Goal: Task Accomplishment & Management: Use online tool/utility

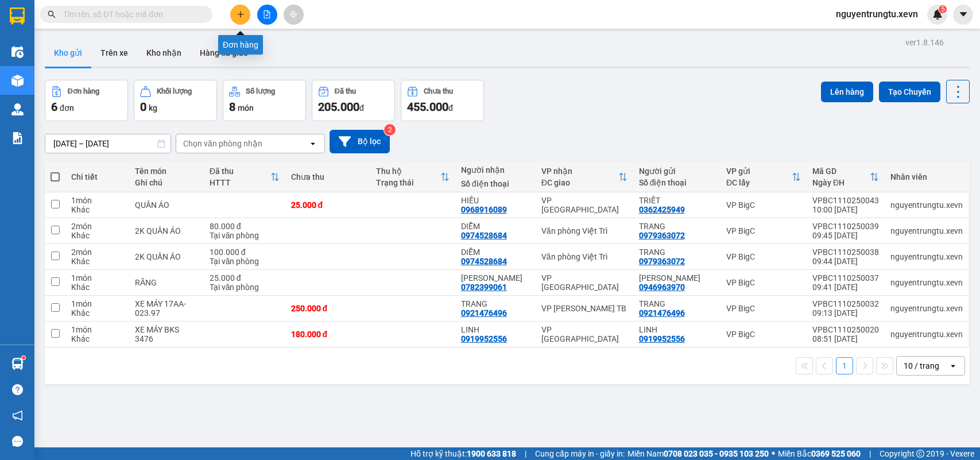
click at [237, 15] on icon "plus" at bounding box center [241, 14] width 8 height 8
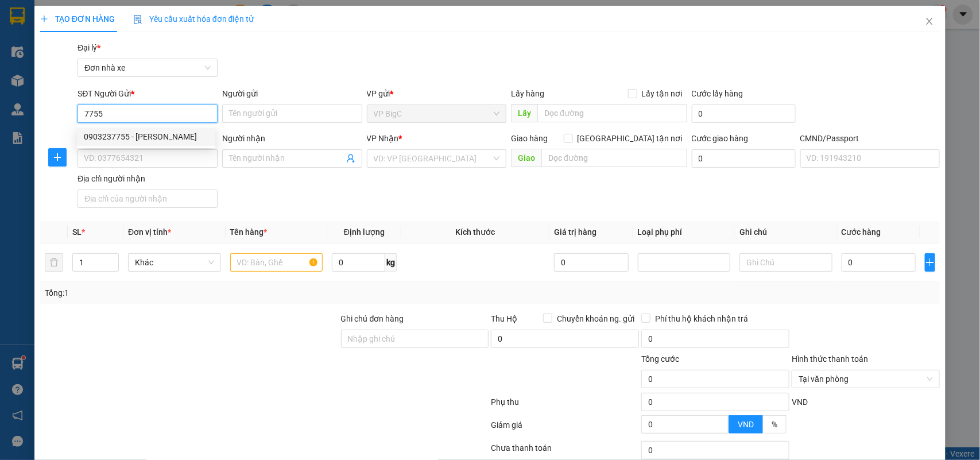
click at [145, 132] on div "0903237755 - [PERSON_NAME]" at bounding box center [146, 136] width 125 height 13
type input "0903237755"
type input "[PERSON_NAME]"
type input "0975791806"
type input "NHÂM"
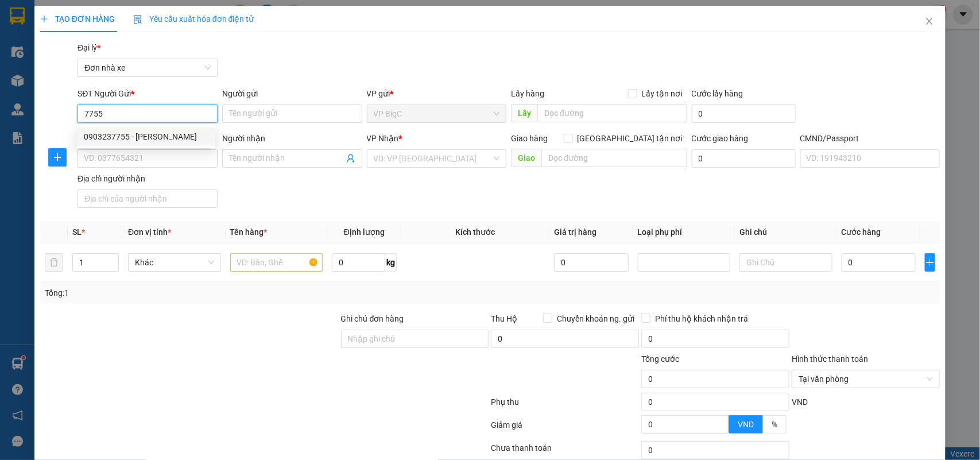
type input "036086011382 [PERSON_NAME] NAM [PERSON_NAME]"
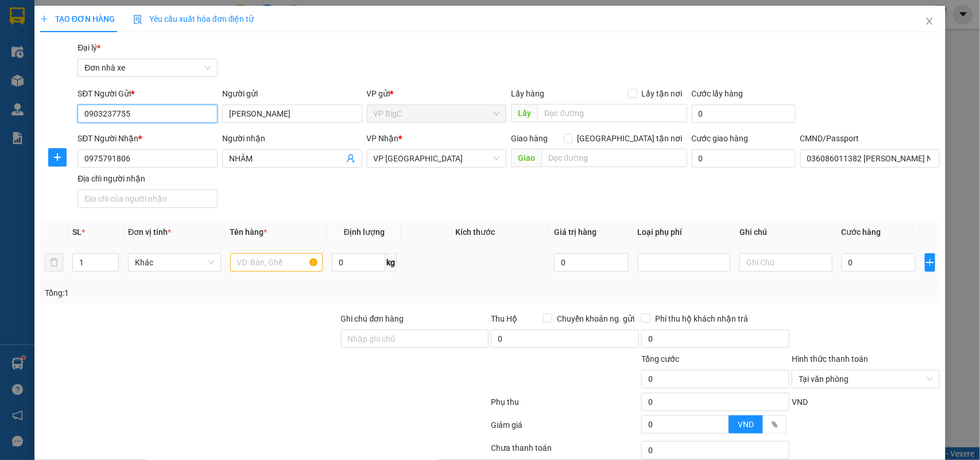
type input "0903237755"
click at [259, 255] on input "text" at bounding box center [276, 262] width 93 height 18
type input "pl may"
click at [890, 262] on input "0" at bounding box center [879, 262] width 74 height 18
type input "2"
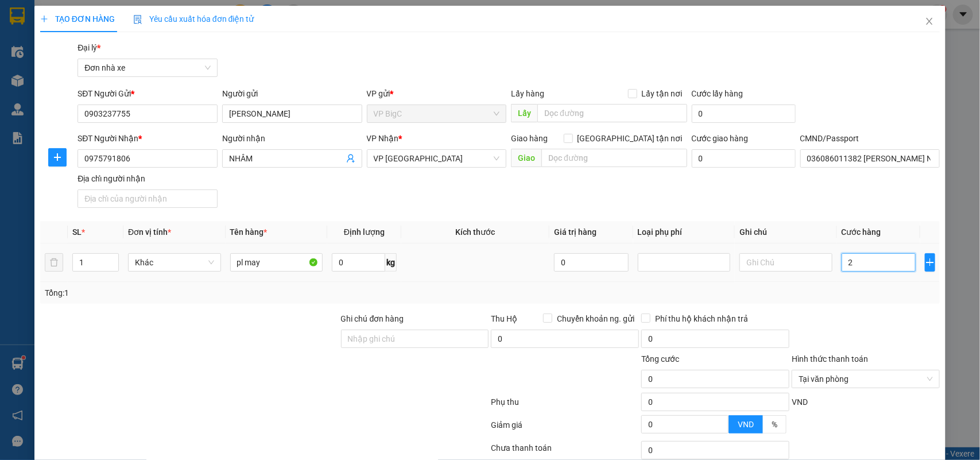
type input "2"
type input "0"
type input "03"
type input "3"
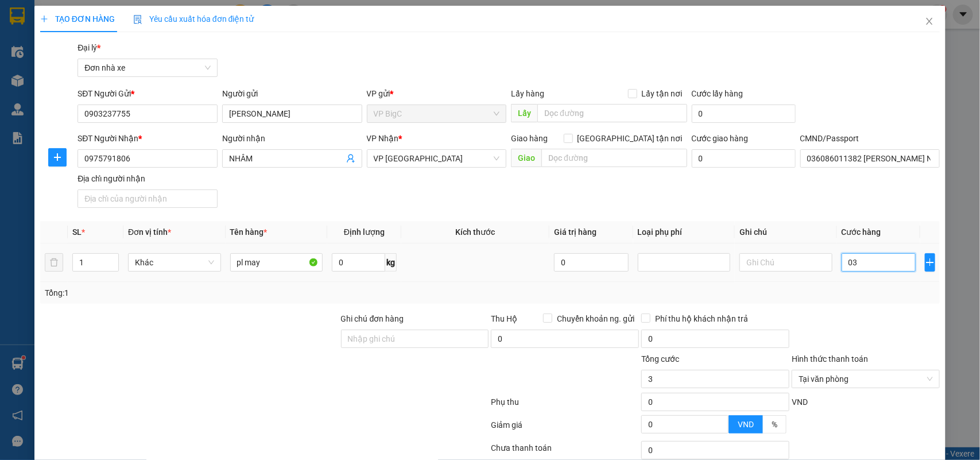
type input "030"
type input "30"
click at [878, 313] on div at bounding box center [865, 332] width 150 height 40
type input "30.000"
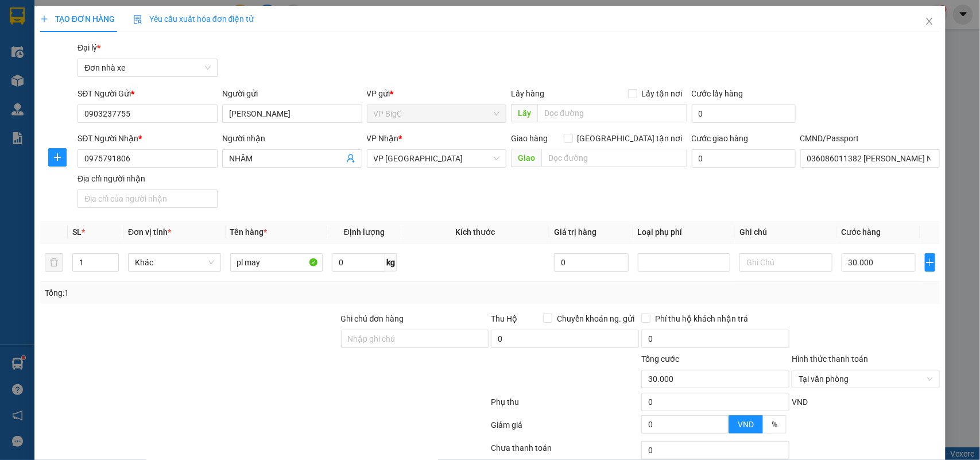
scroll to position [88, 0]
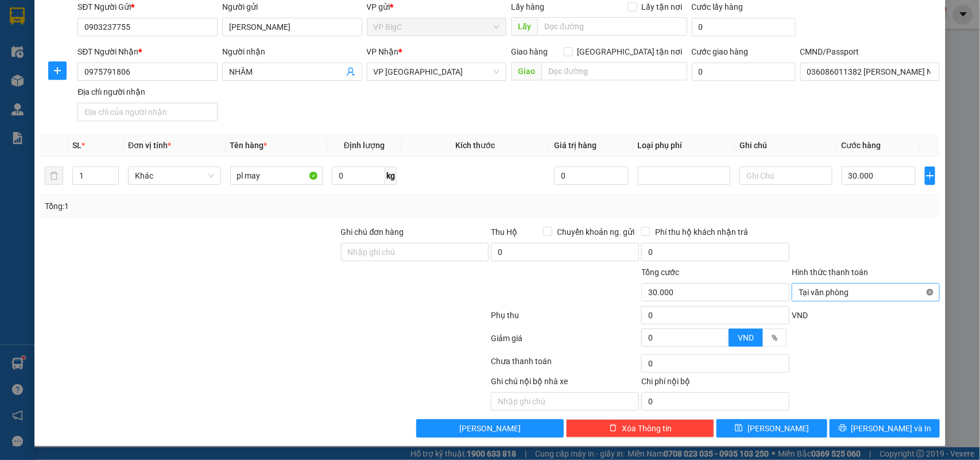
type input "30.000"
click at [891, 426] on span "[PERSON_NAME] và In" at bounding box center [891, 428] width 80 height 13
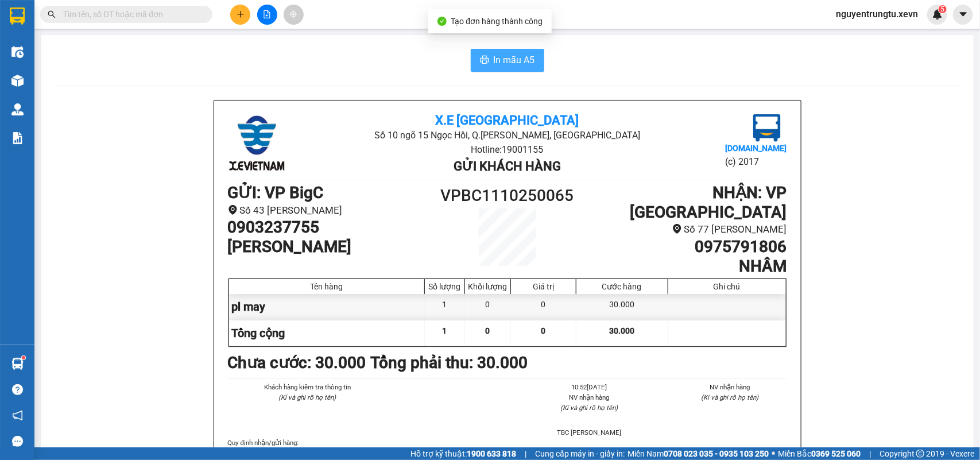
click at [519, 49] on button "In mẫu A5" at bounding box center [507, 60] width 73 height 23
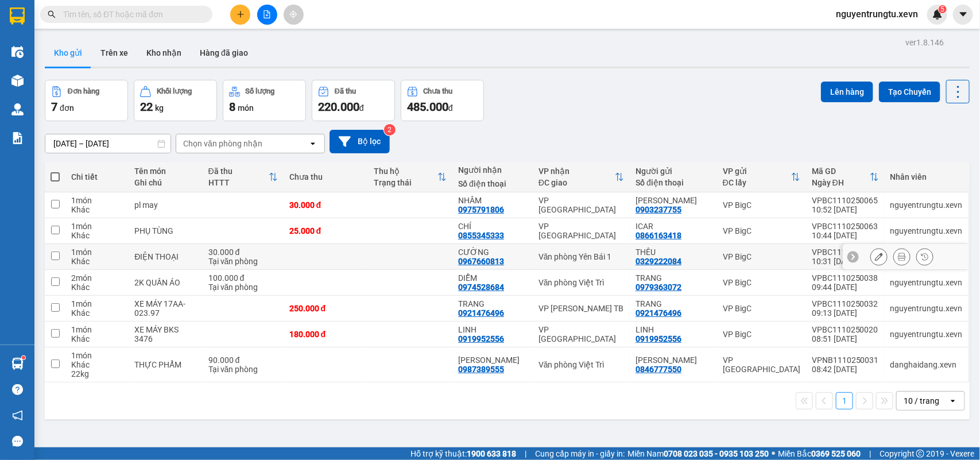
click at [444, 250] on td at bounding box center [410, 257] width 84 height 26
checkbox input "true"
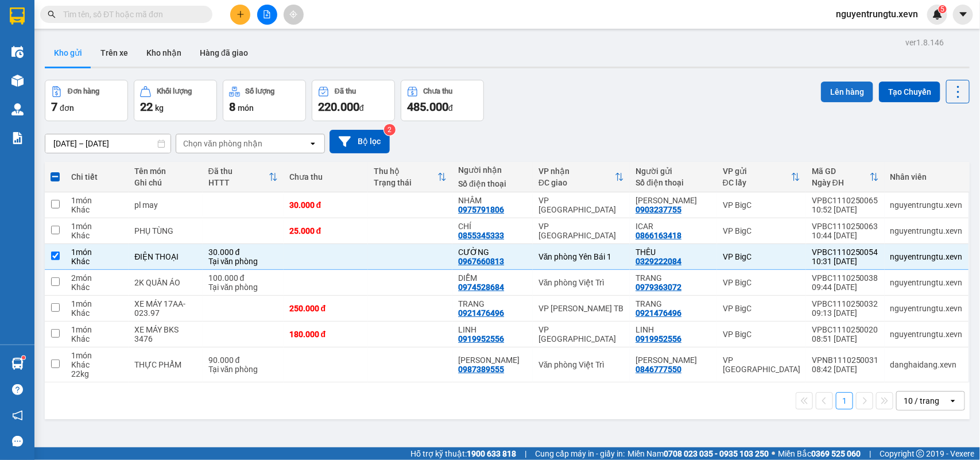
click at [837, 92] on button "Lên hàng" at bounding box center [847, 92] width 52 height 21
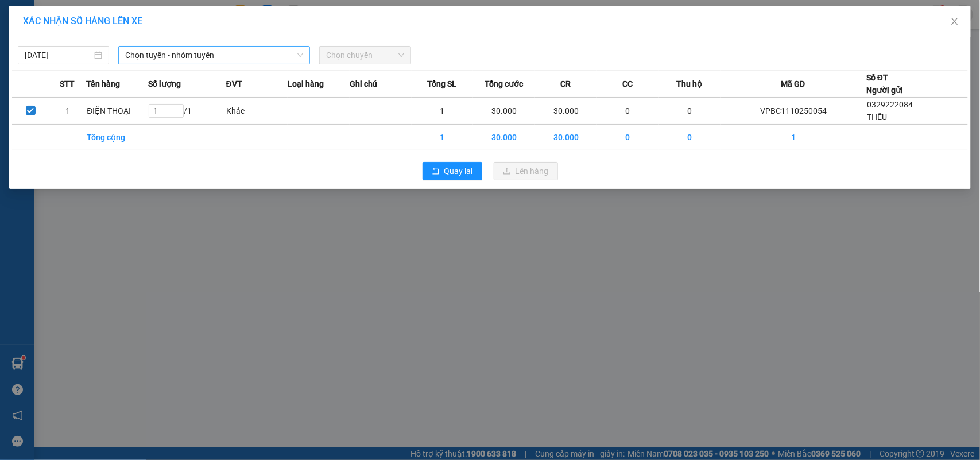
click at [167, 56] on span "Chọn tuyến - nhóm tuyến" at bounding box center [214, 54] width 178 height 17
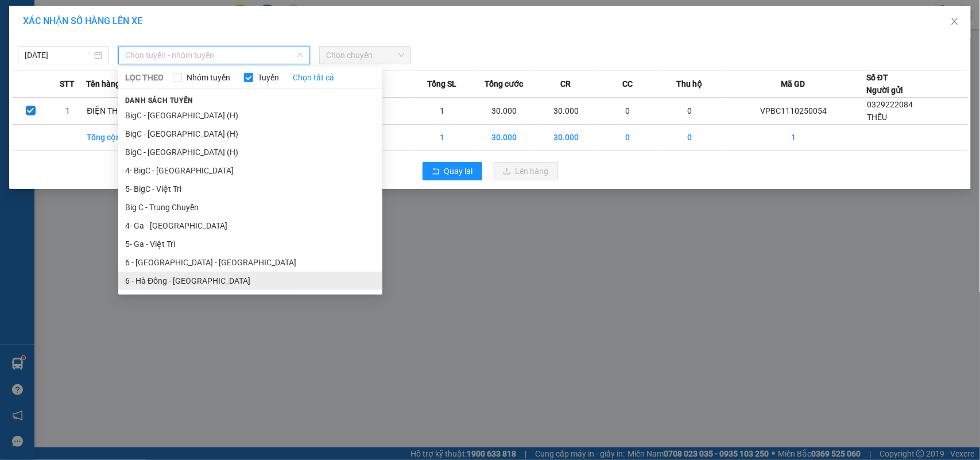
click at [180, 273] on li "6 - Hà Đông - [GEOGRAPHIC_DATA]" at bounding box center [250, 281] width 264 height 18
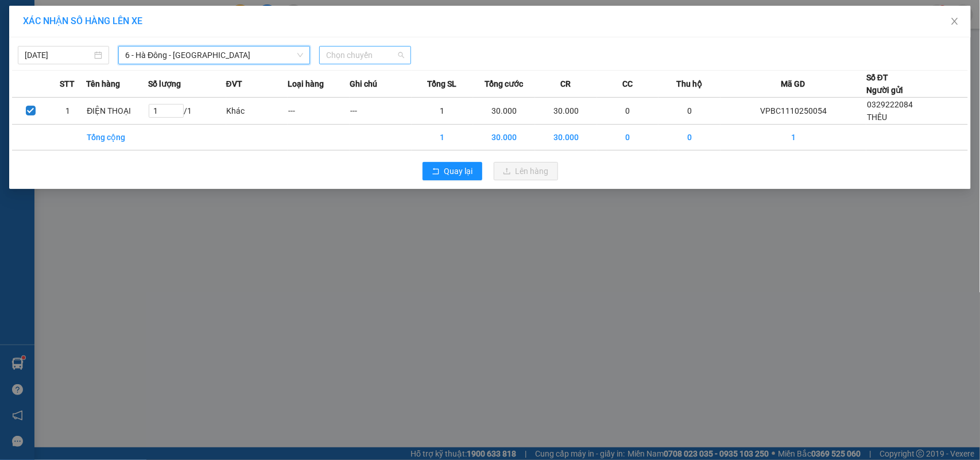
click at [339, 50] on span "Chọn chuyến" at bounding box center [364, 54] width 77 height 17
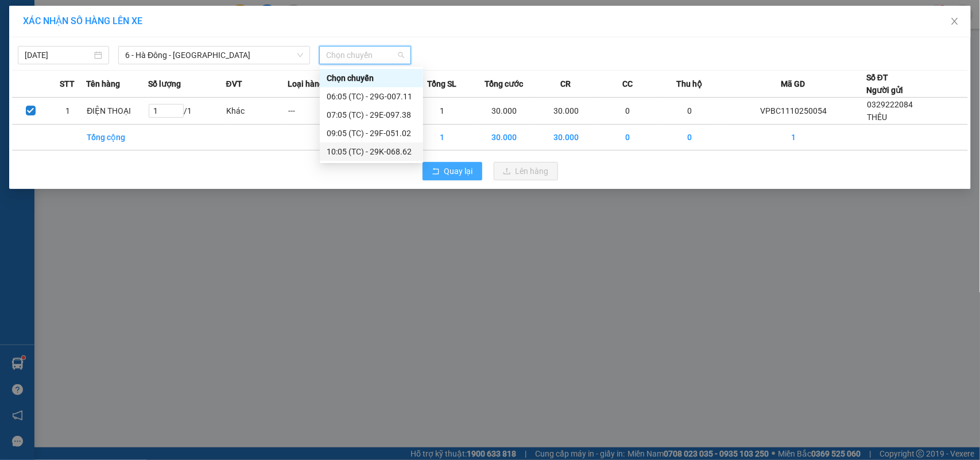
click at [468, 176] on span "Quay lại" at bounding box center [458, 171] width 29 height 13
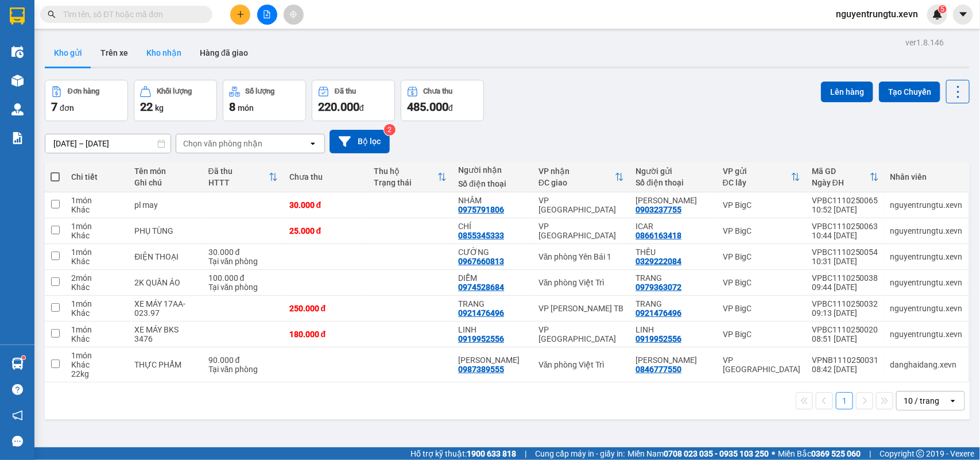
click at [154, 50] on button "Kho nhận" at bounding box center [163, 53] width 53 height 28
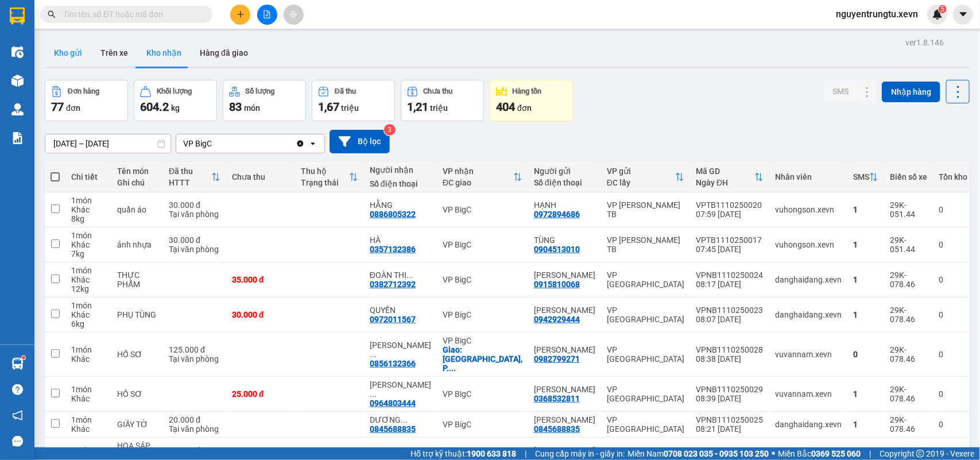
click at [76, 60] on button "Kho gửi" at bounding box center [68, 53] width 46 height 28
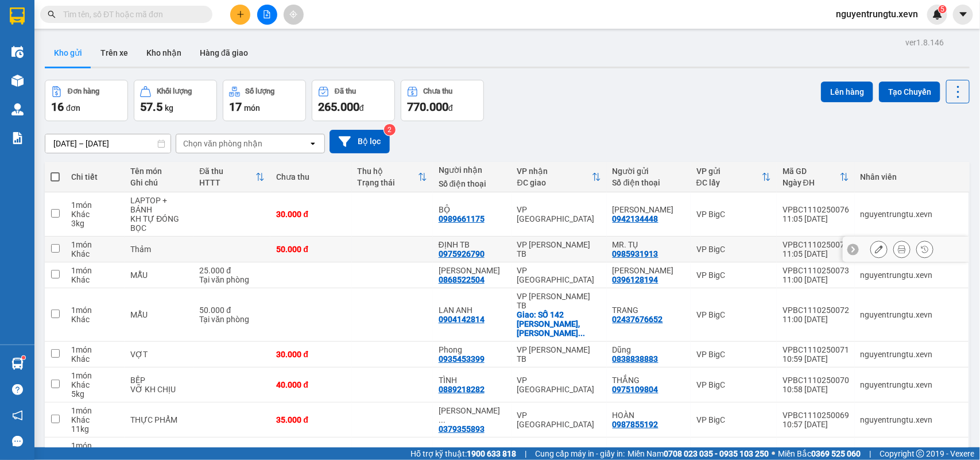
click at [898, 245] on icon at bounding box center [902, 249] width 8 height 8
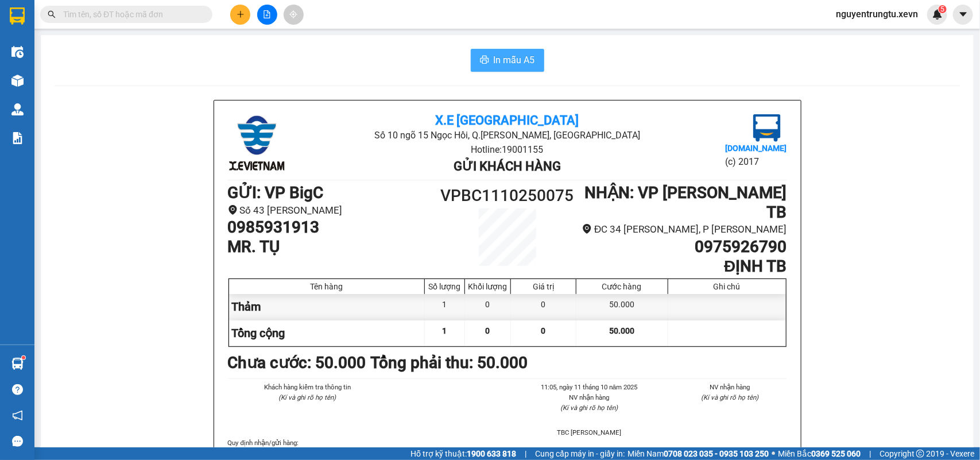
click at [506, 56] on span "In mẫu A5" at bounding box center [514, 60] width 41 height 14
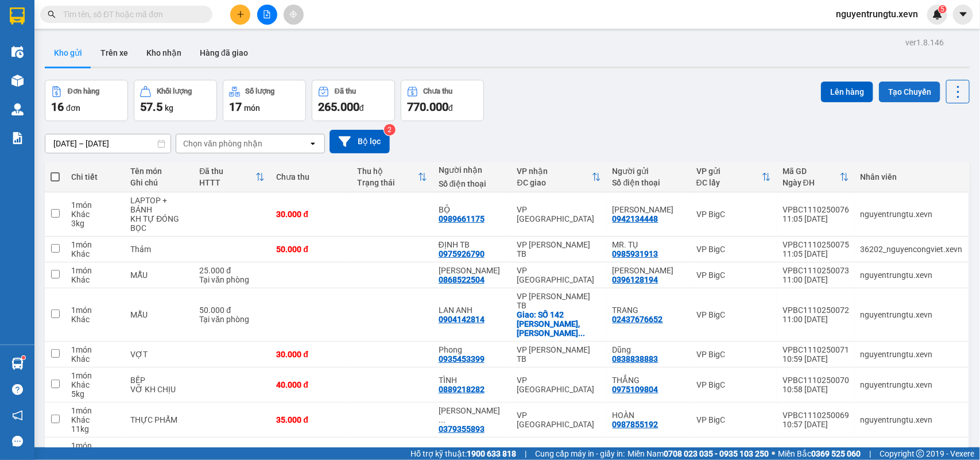
click at [879, 83] on button "Tạo Chuyến" at bounding box center [909, 92] width 61 height 21
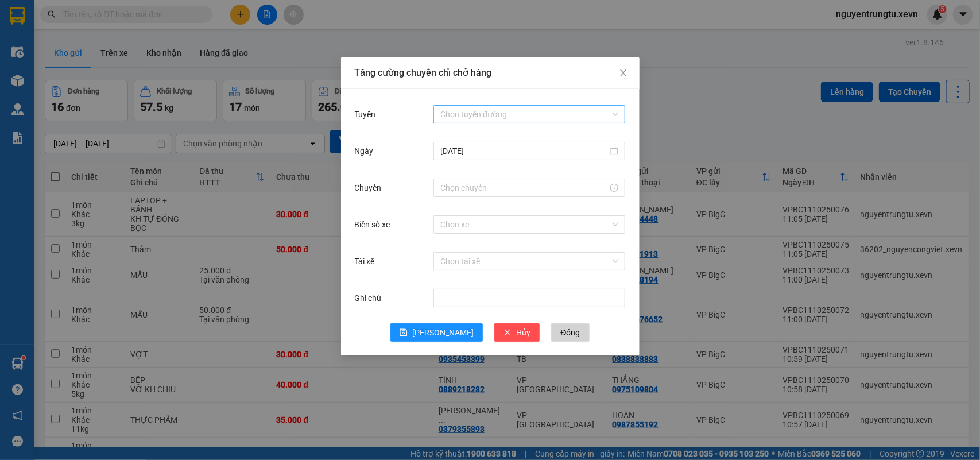
click at [553, 105] on div "Chọn tuyến đường" at bounding box center [529, 114] width 192 height 18
click at [498, 191] on input "Chuyến" at bounding box center [524, 187] width 168 height 13
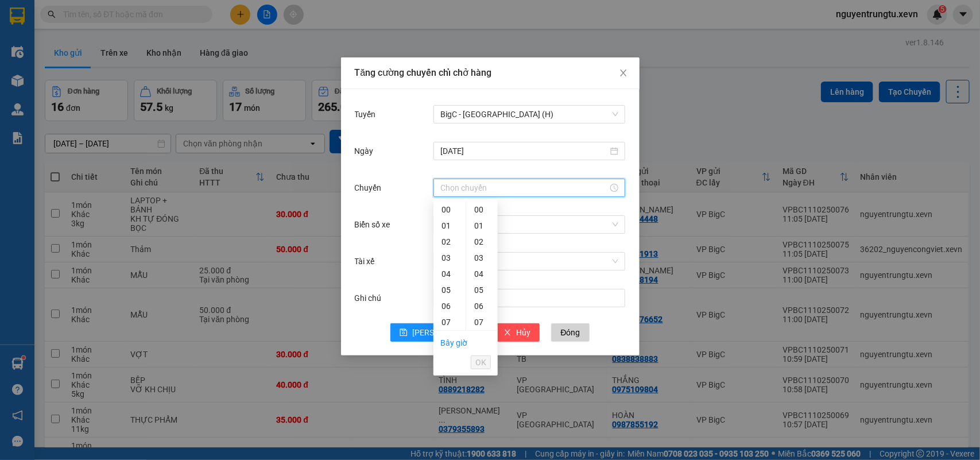
click at [446, 394] on div "12" at bounding box center [449, 402] width 32 height 16
click at [475, 293] on ul "00 01 02 03 04 05 06 07 08 09 10 11 12 13 14 15 16 17 18 19 20 21 22 23 24 25 2…" at bounding box center [482, 265] width 32 height 129
click at [475, 293] on div "05" at bounding box center [482, 290] width 32 height 16
type input "12:05"
click at [483, 362] on span "OK" at bounding box center [480, 362] width 11 height 13
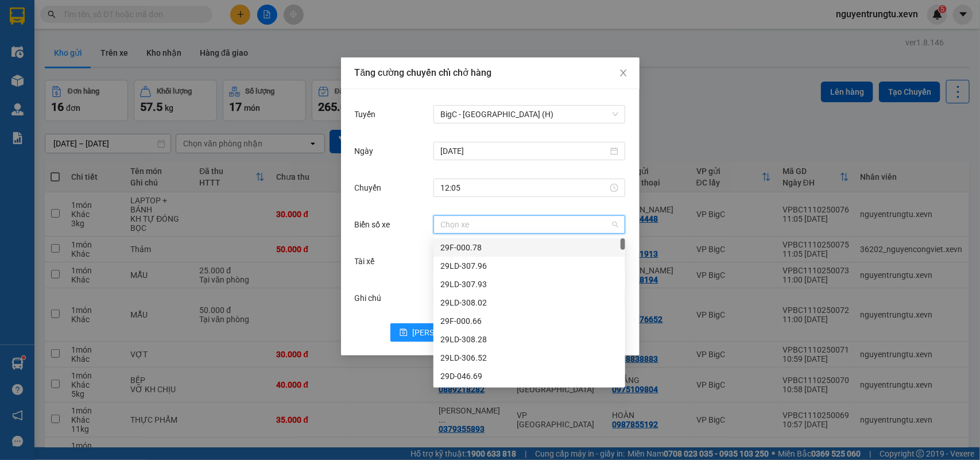
click at [576, 222] on input "Biển số xe" at bounding box center [525, 224] width 170 height 17
type input "3.32"
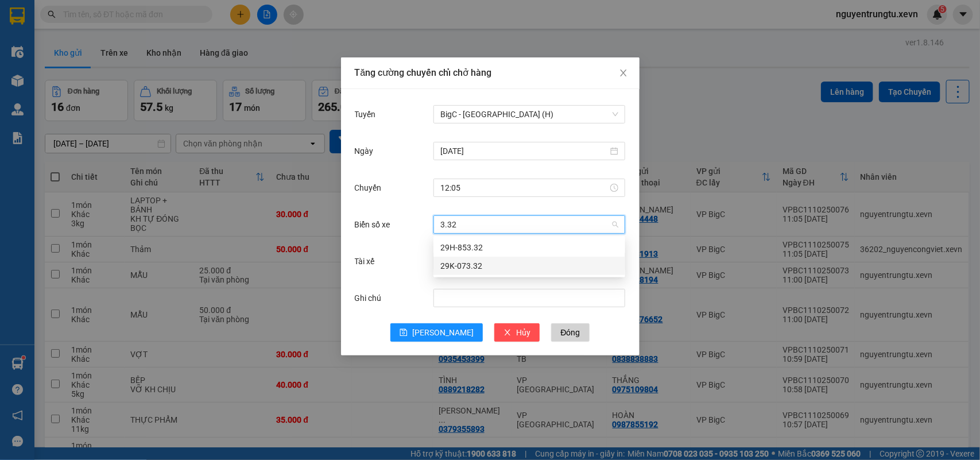
click at [474, 272] on div "29K-073.32" at bounding box center [529, 265] width 178 height 13
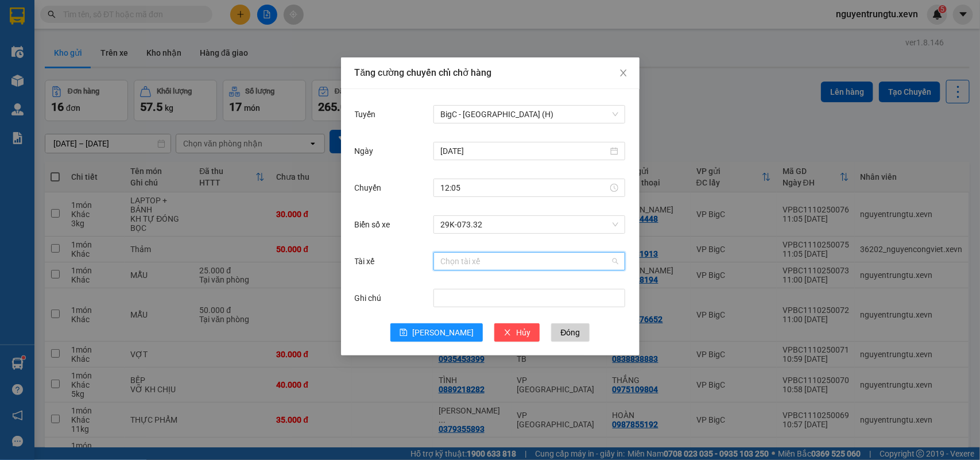
click at [476, 257] on input "Tài xế" at bounding box center [525, 261] width 170 height 17
type input "trọng gia"
click at [471, 288] on div "[PERSON_NAME]" at bounding box center [529, 284] width 178 height 13
click at [437, 331] on span "[PERSON_NAME]" at bounding box center [442, 332] width 61 height 13
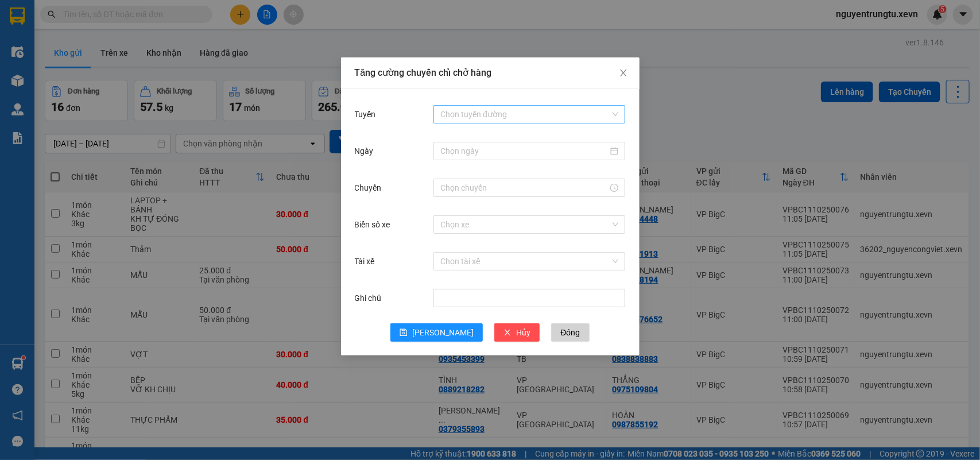
click at [564, 113] on input "Tuyến" at bounding box center [525, 114] width 170 height 17
click at [529, 156] on input "Ngày" at bounding box center [524, 151] width 168 height 13
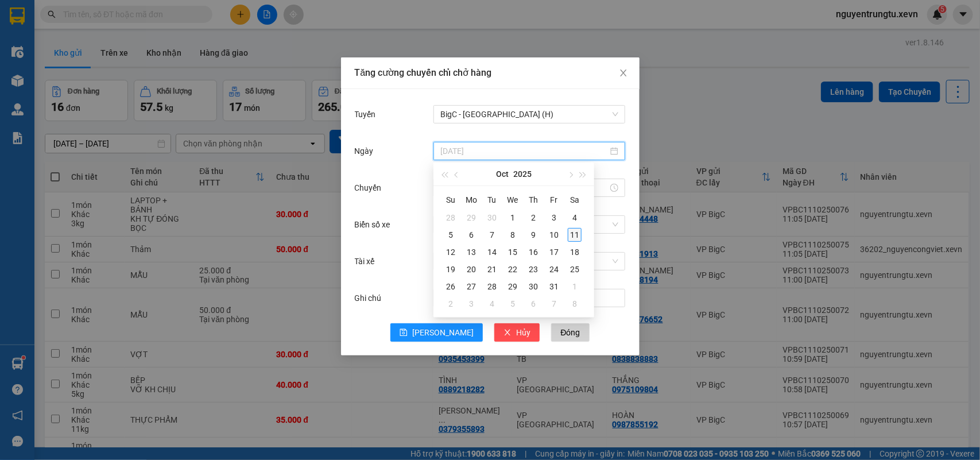
type input "[DATE]"
click at [574, 237] on div "11" at bounding box center [575, 235] width 14 height 14
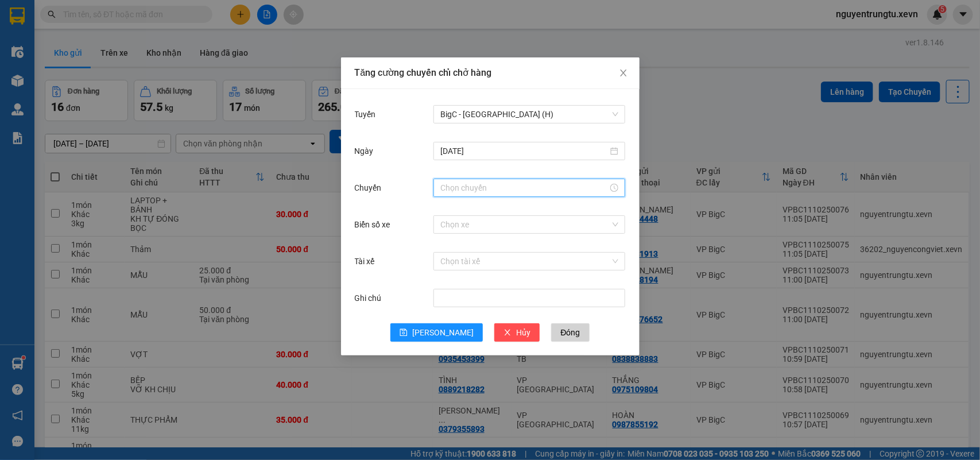
click at [457, 191] on input "Chuyến" at bounding box center [524, 187] width 168 height 13
click at [443, 394] on div "12" at bounding box center [449, 402] width 32 height 16
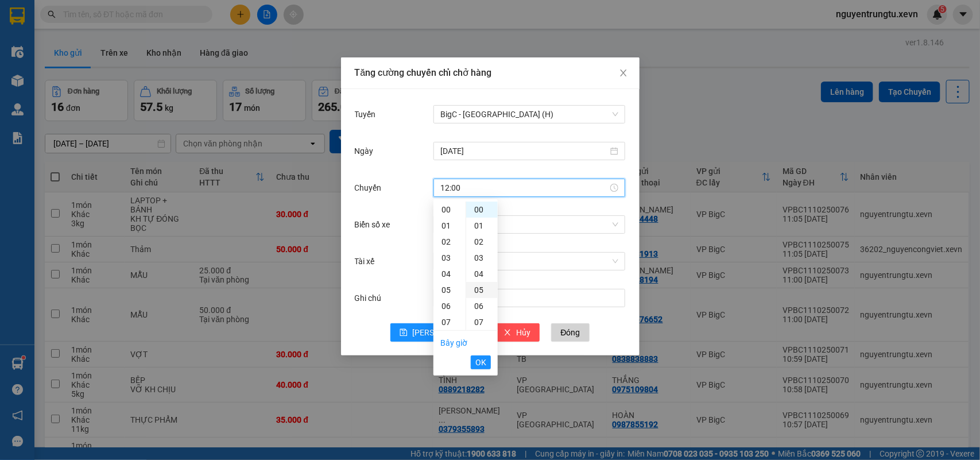
click at [479, 293] on div "05" at bounding box center [482, 290] width 32 height 16
type input "12:05"
click at [477, 365] on span "OK" at bounding box center [480, 362] width 11 height 13
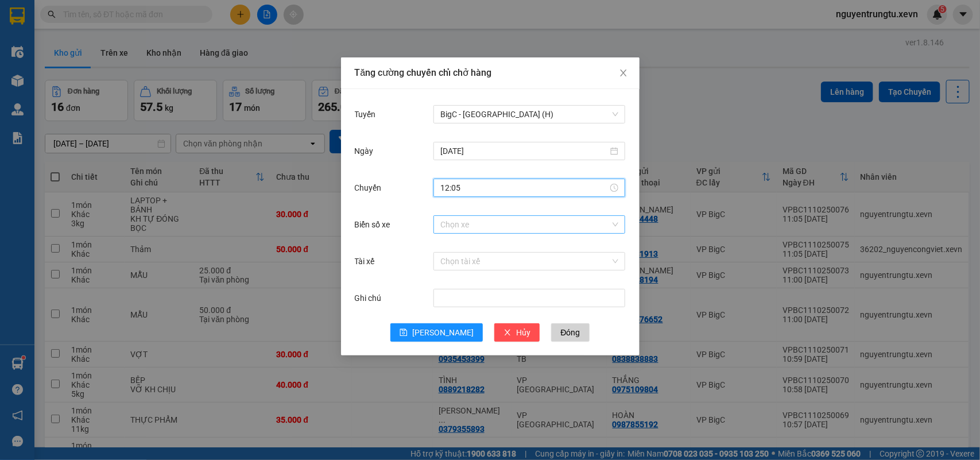
click at [525, 224] on input "Biển số xe" at bounding box center [525, 224] width 170 height 17
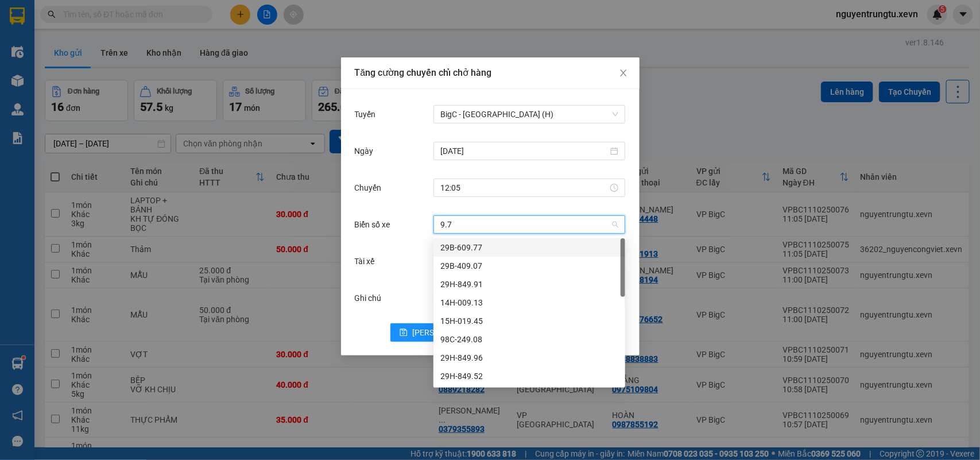
type input "9.73"
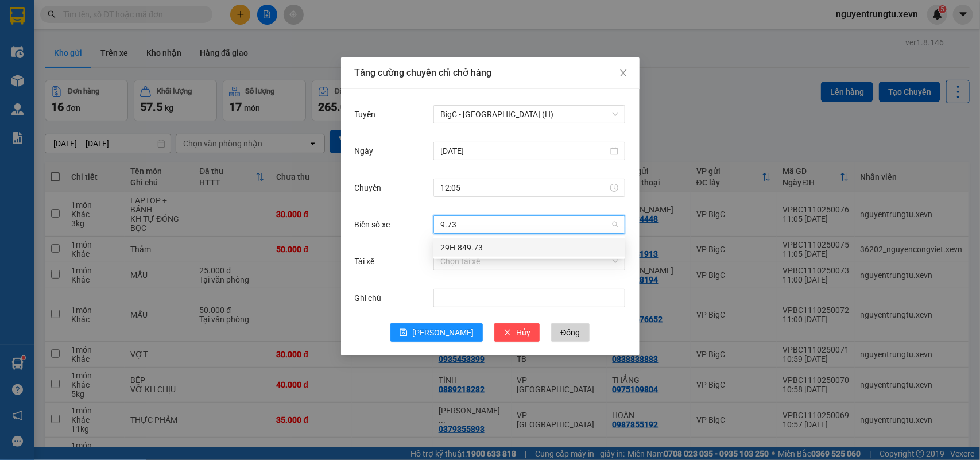
click at [471, 248] on div "29H-849.73" at bounding box center [529, 247] width 178 height 13
click at [468, 269] on input "Tài xế" at bounding box center [525, 261] width 170 height 17
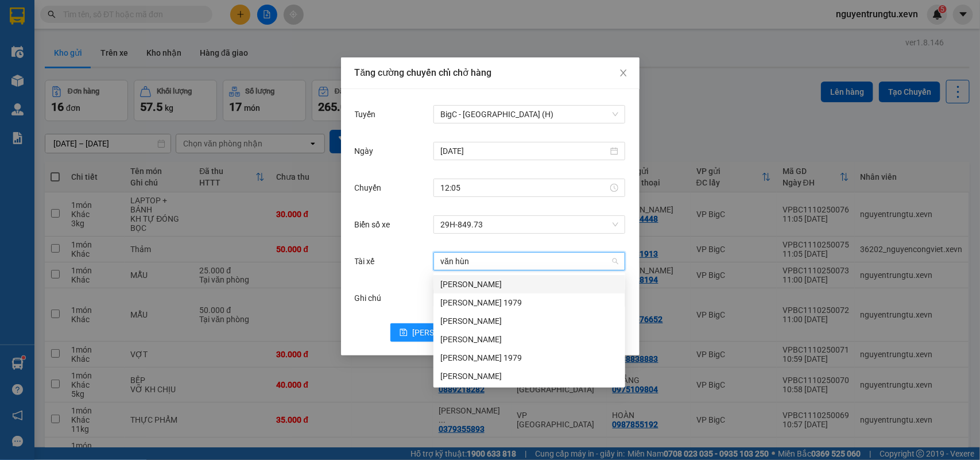
type input "văn hùng"
click at [500, 286] on div "[PERSON_NAME]" at bounding box center [529, 284] width 178 height 13
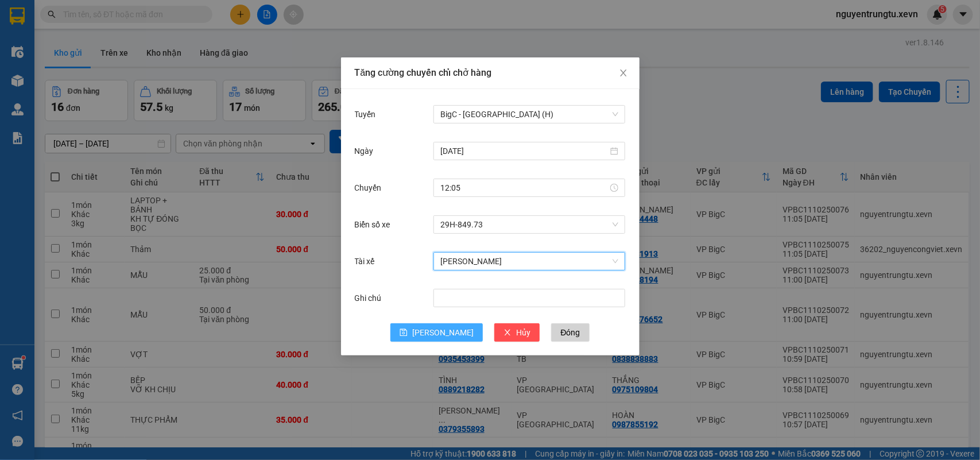
click at [447, 337] on span "[PERSON_NAME]" at bounding box center [442, 332] width 61 height 13
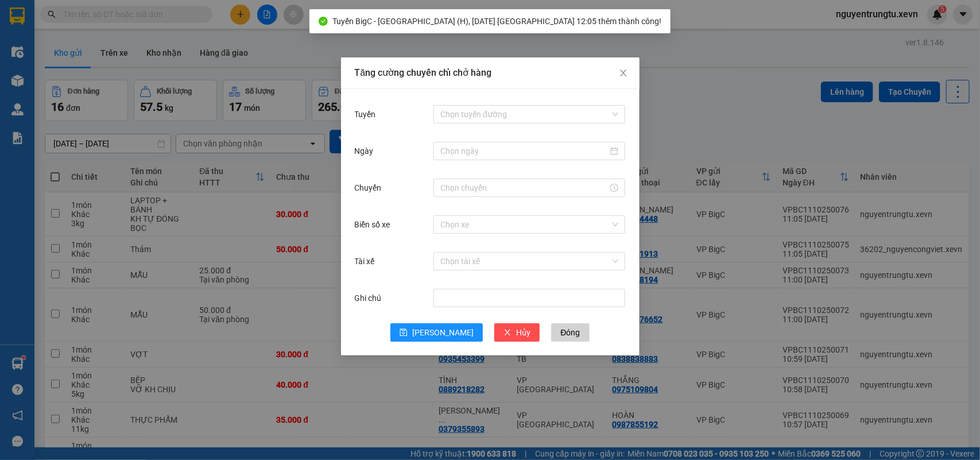
click at [127, 13] on div "Tăng cường chuyến chỉ chở hàng Tuyến Chọn tuyến đường Ngày Chuyến Biển số xe Ch…" at bounding box center [490, 230] width 980 height 460
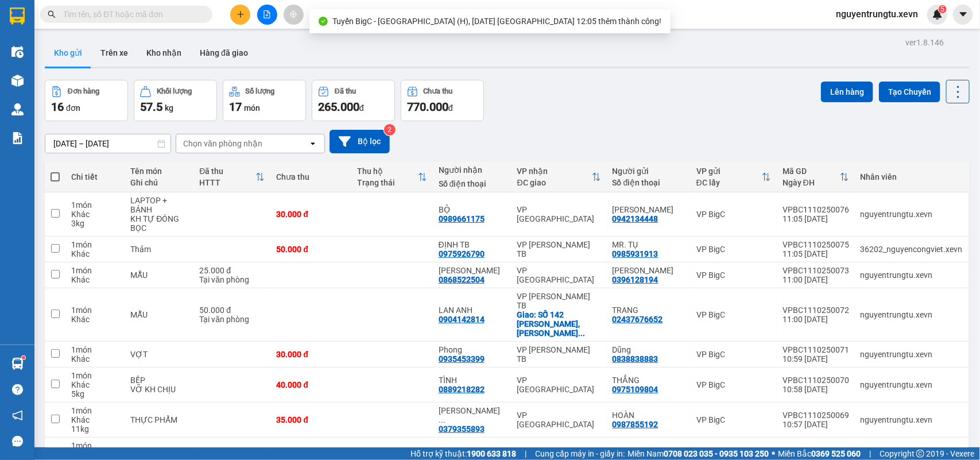
click at [127, 13] on input "text" at bounding box center [130, 14] width 135 height 13
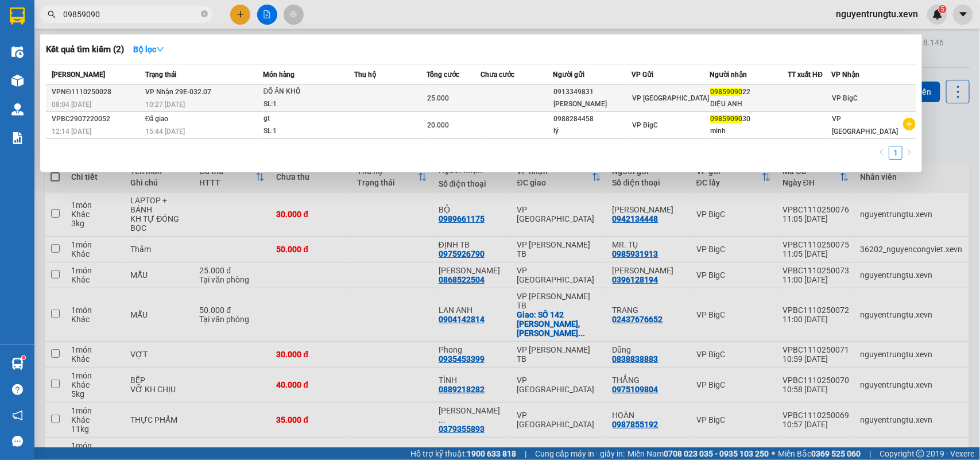
type input "09859090"
click at [534, 93] on td at bounding box center [517, 98] width 72 height 27
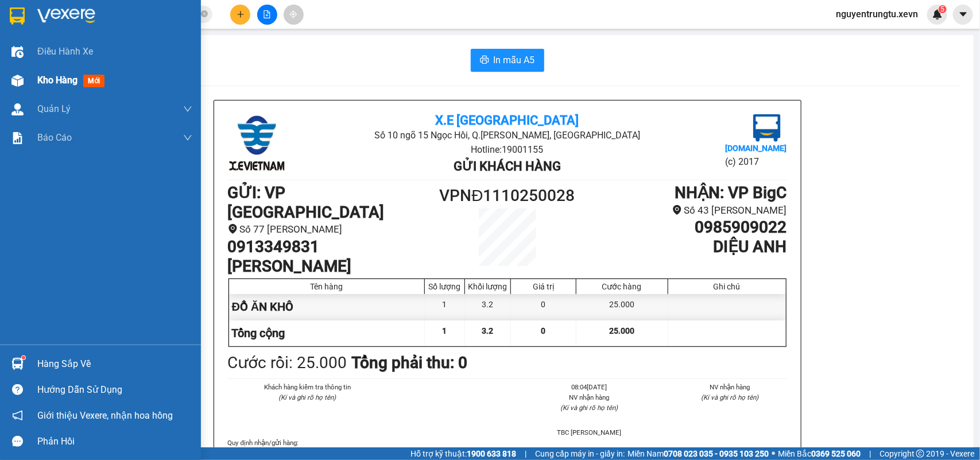
click at [14, 76] on img at bounding box center [17, 81] width 12 height 12
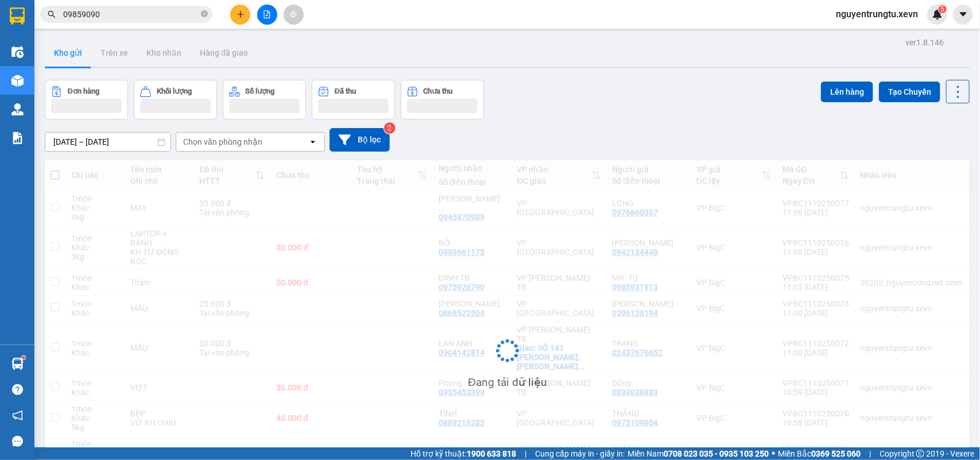
drag, startPoint x: 919, startPoint y: 79, endPoint x: 913, endPoint y: 84, distance: 7.7
click at [919, 79] on div "ver 1.8.146 Kho gửi Trên xe Kho nhận Hàng đã giao Đơn hàng Khối lượng Số lượng …" at bounding box center [507, 298] width 934 height 529
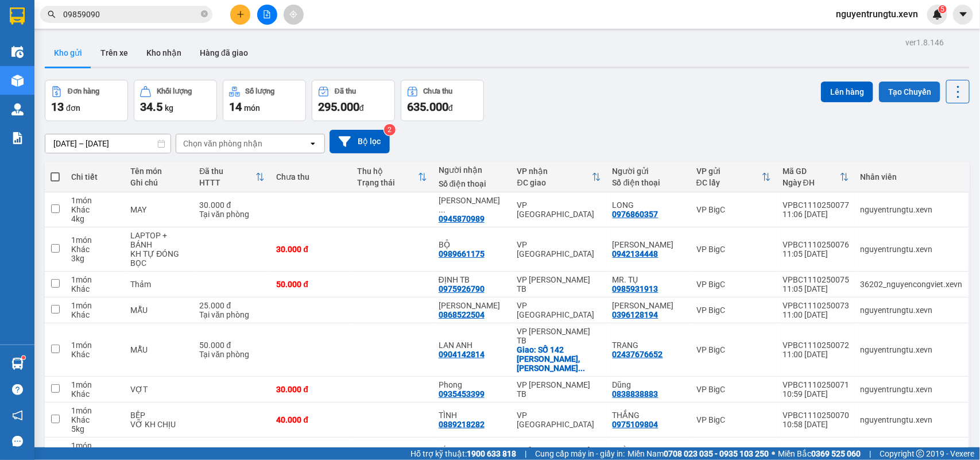
click at [879, 90] on button "Tạo Chuyến" at bounding box center [909, 92] width 61 height 21
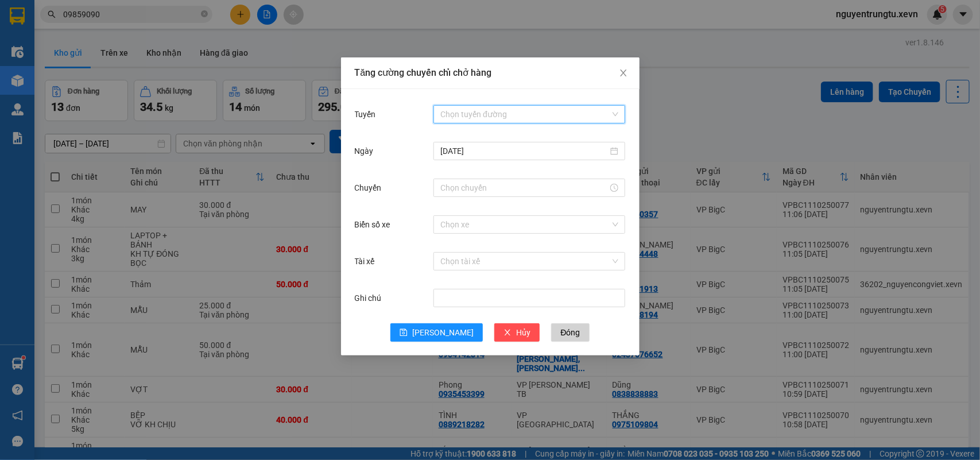
click at [492, 118] on input "Tuyến" at bounding box center [525, 114] width 170 height 17
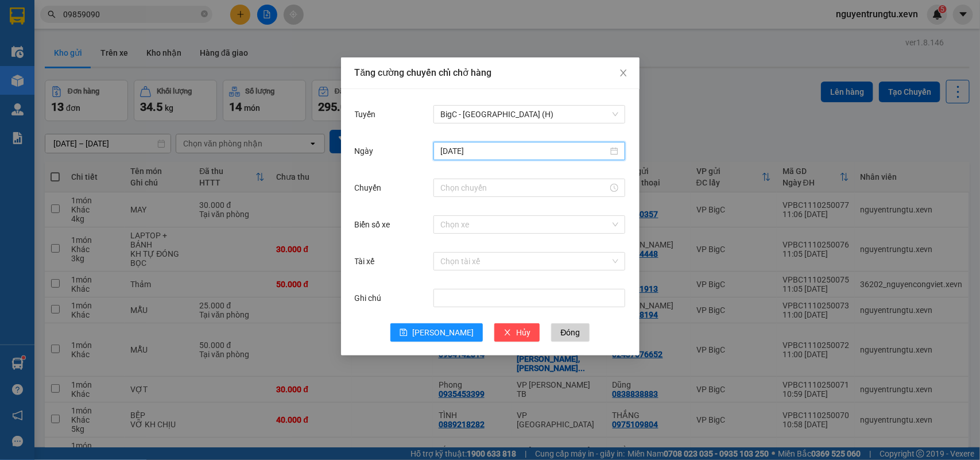
click at [515, 147] on input "[DATE]" at bounding box center [524, 151] width 168 height 13
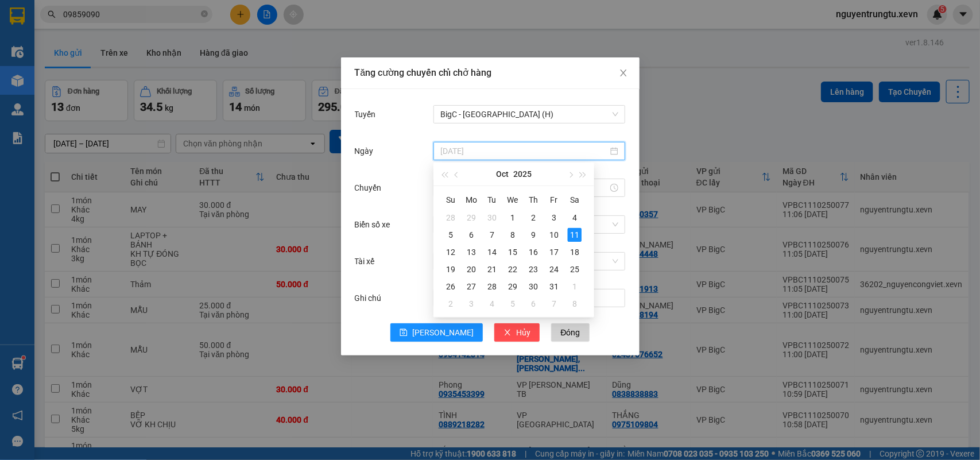
type input "[DATE]"
click at [576, 236] on div "11" at bounding box center [575, 235] width 14 height 14
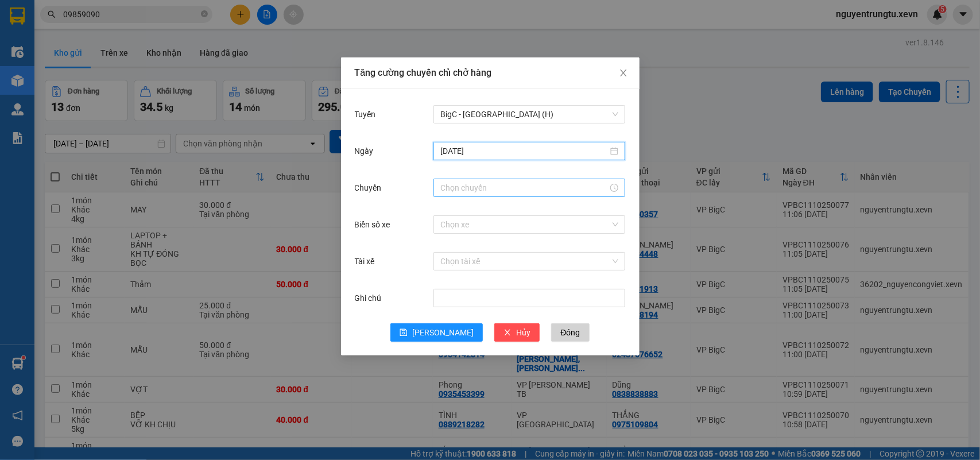
click at [470, 192] on input "Chuyến" at bounding box center [524, 187] width 168 height 13
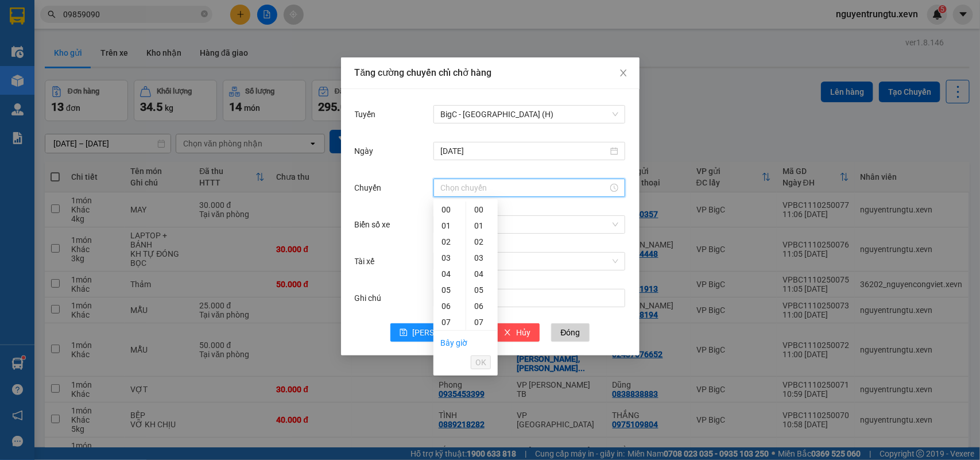
click at [442, 394] on div "12" at bounding box center [449, 402] width 32 height 16
drag, startPoint x: 476, startPoint y: 289, endPoint x: 479, endPoint y: 308, distance: 19.2
click at [475, 288] on div "05" at bounding box center [482, 290] width 32 height 16
type input "12:05"
click at [483, 358] on span "OK" at bounding box center [480, 362] width 11 height 13
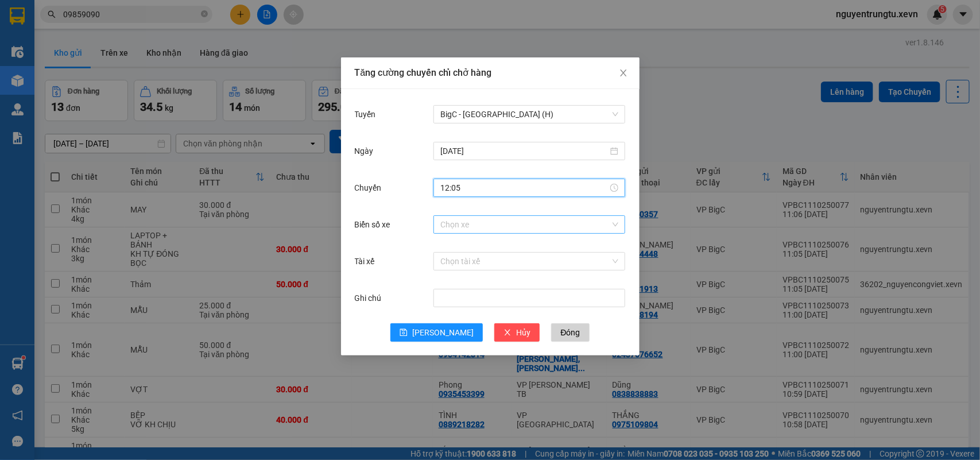
click at [548, 224] on input "Biển số xe" at bounding box center [525, 224] width 170 height 17
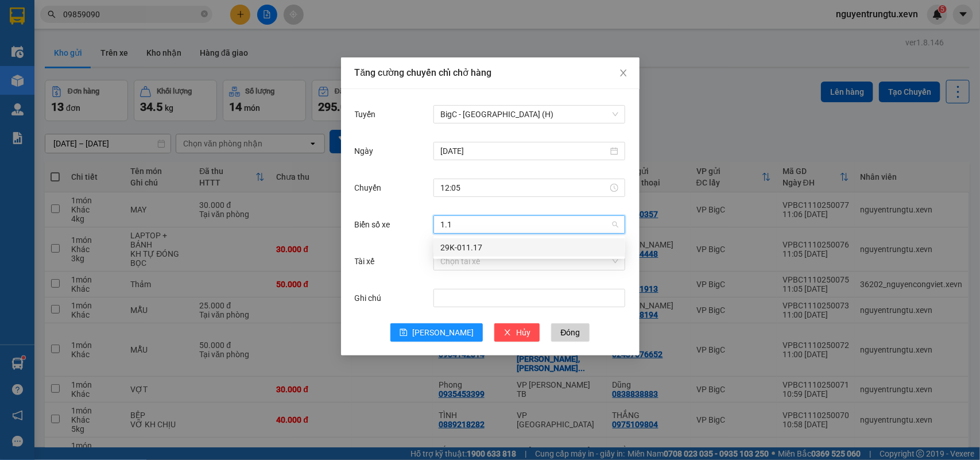
type input "1.17"
click at [520, 242] on div "29K-011.17" at bounding box center [529, 247] width 178 height 13
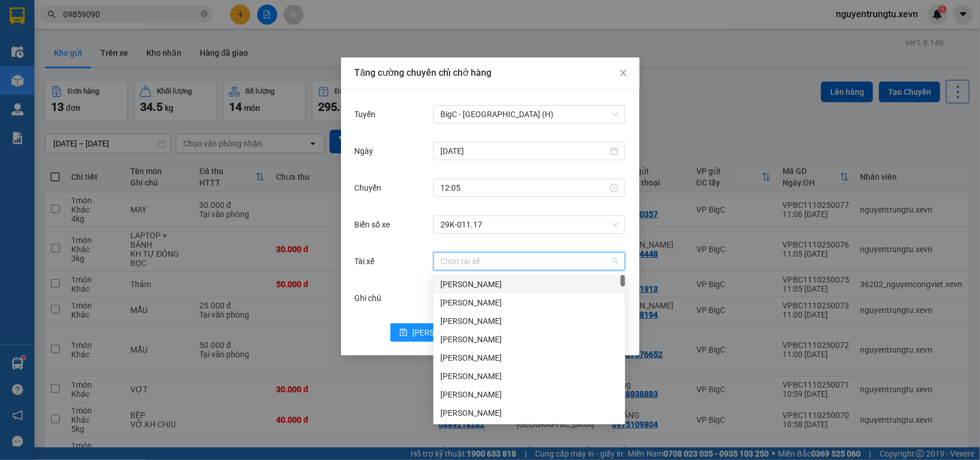
click at [503, 257] on input "Tài xế" at bounding box center [525, 261] width 170 height 17
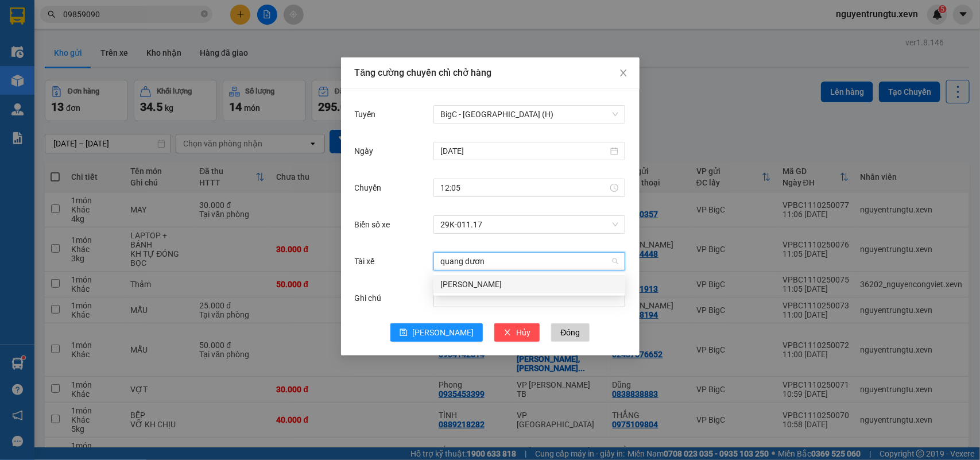
type input "quang dương"
click at [501, 280] on div "[PERSON_NAME]" at bounding box center [529, 284] width 178 height 13
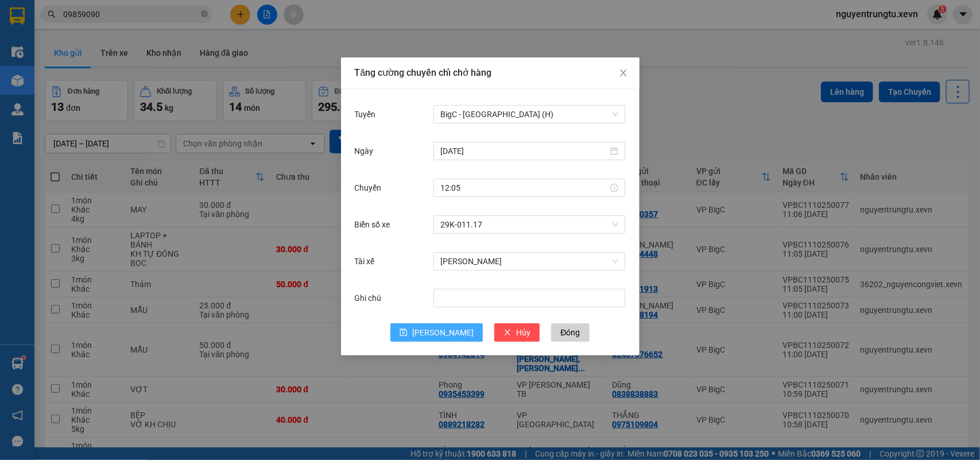
click at [448, 331] on span "[PERSON_NAME]" at bounding box center [442, 332] width 61 height 13
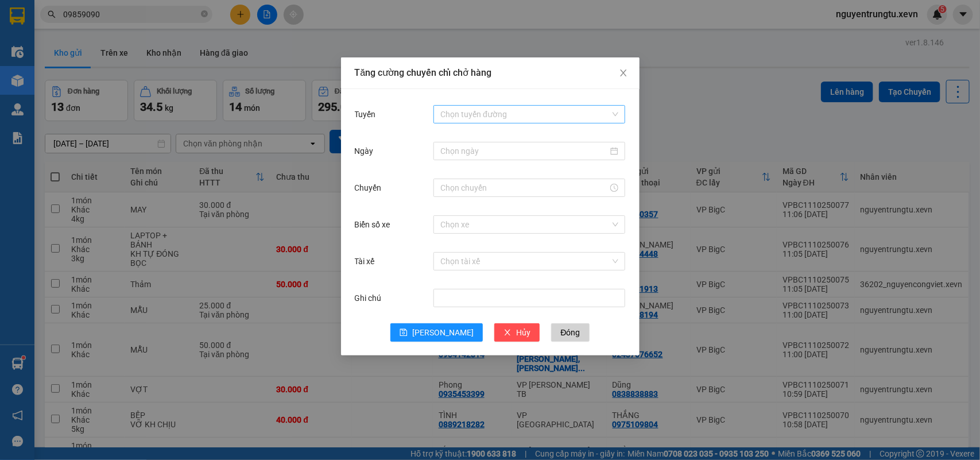
click at [501, 118] on input "Tuyến" at bounding box center [525, 114] width 170 height 17
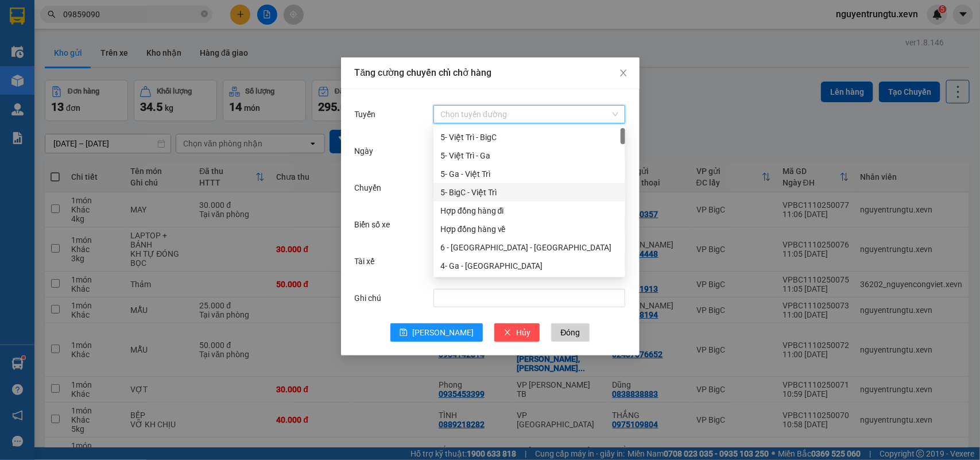
click at [484, 187] on div "5- BigC - Việt Trì" at bounding box center [529, 192] width 178 height 13
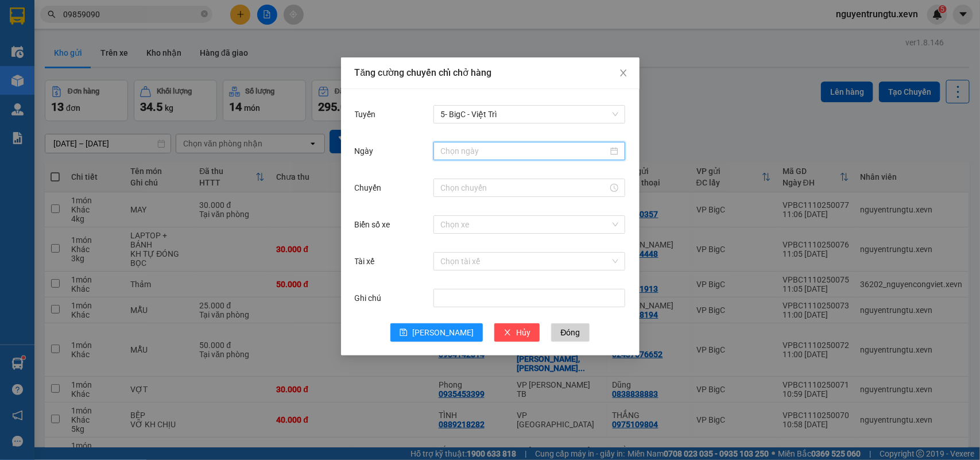
click at [504, 153] on input "Ngày" at bounding box center [524, 151] width 168 height 13
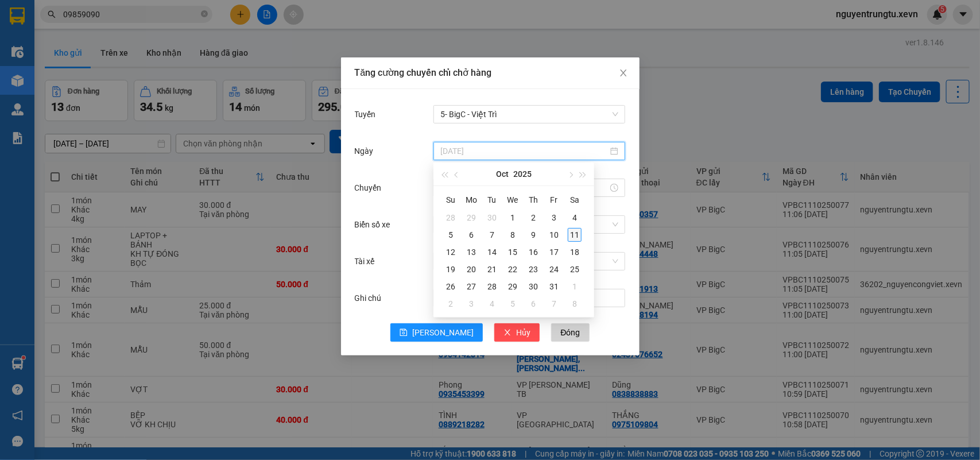
type input "[DATE]"
drag, startPoint x: 572, startPoint y: 234, endPoint x: 515, endPoint y: 217, distance: 59.4
click at [570, 234] on div "11" at bounding box center [575, 235] width 14 height 14
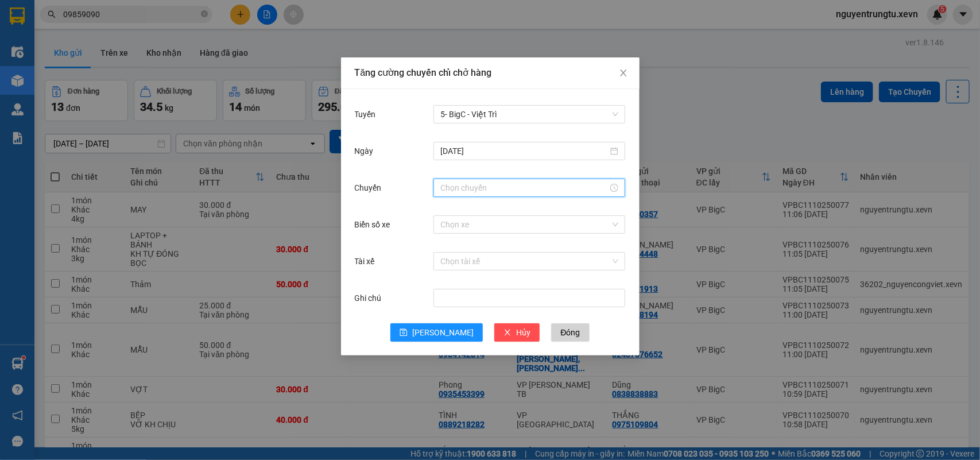
click at [468, 187] on input "Chuyến" at bounding box center [524, 187] width 168 height 13
click at [444, 394] on div "12" at bounding box center [449, 402] width 32 height 16
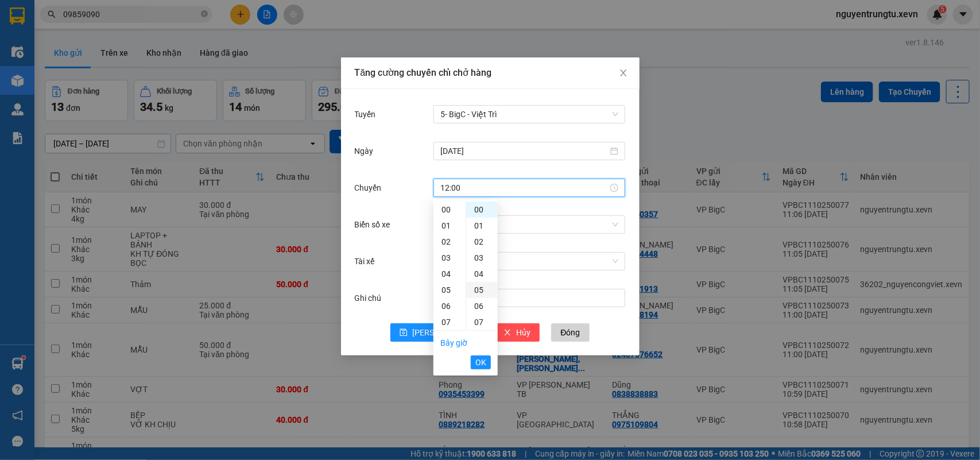
click at [479, 289] on div "05" at bounding box center [482, 290] width 32 height 16
type input "12:05"
click at [480, 362] on span "OK" at bounding box center [480, 362] width 11 height 13
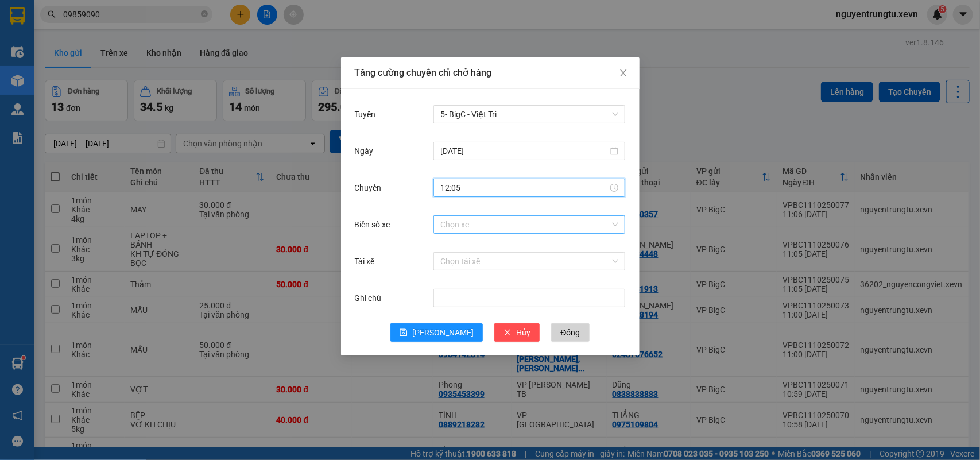
click at [525, 222] on input "Biển số xe" at bounding box center [525, 224] width 170 height 17
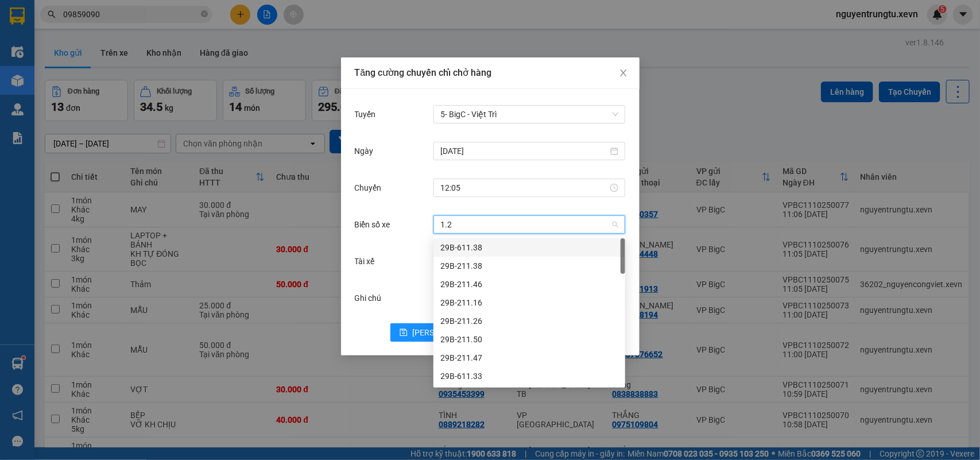
type input "1.25"
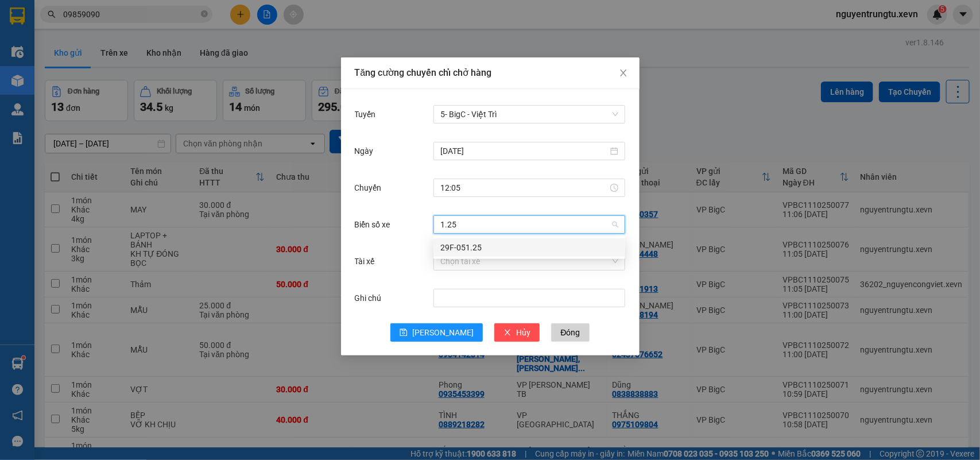
click at [502, 244] on div "29F-051.25" at bounding box center [529, 247] width 178 height 13
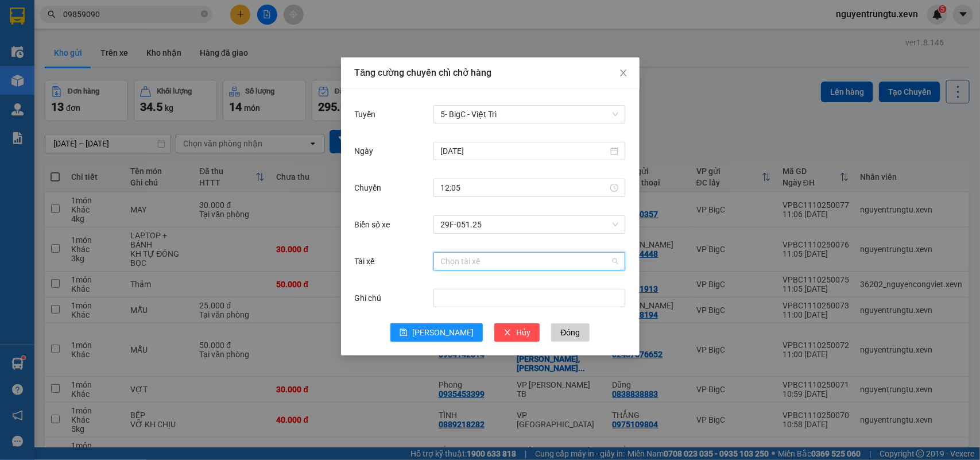
click at [489, 267] on input "Tài xế" at bounding box center [525, 261] width 170 height 17
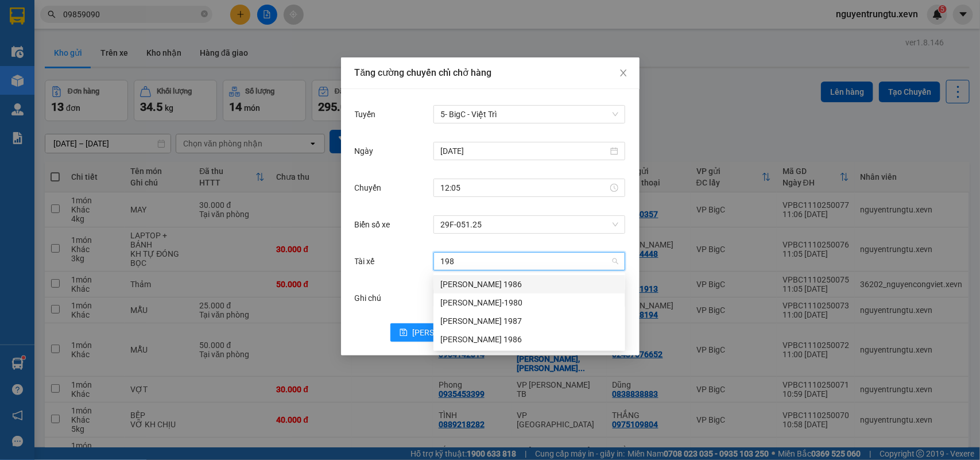
type input "1986"
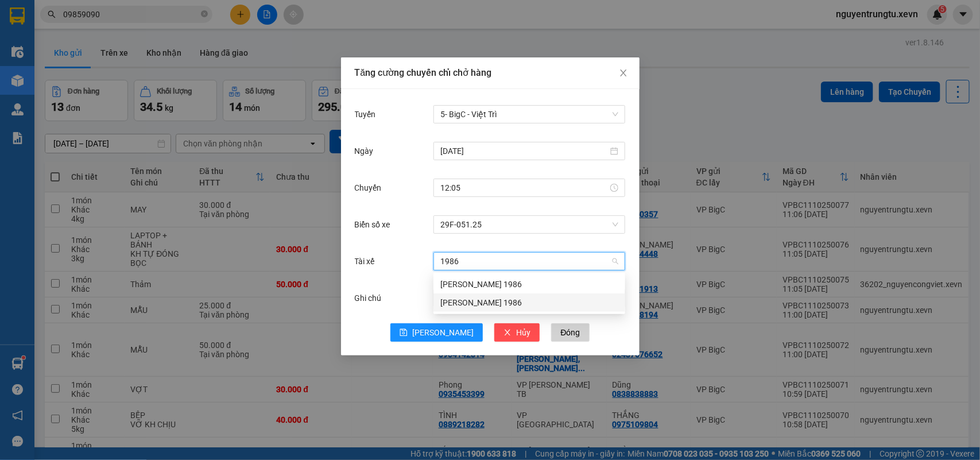
click at [495, 304] on div "[PERSON_NAME] 1986" at bounding box center [529, 302] width 178 height 13
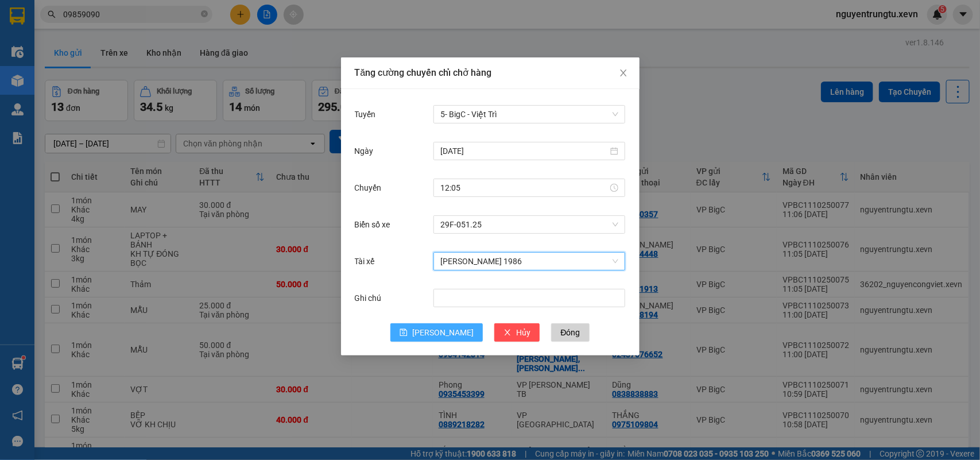
click at [447, 340] on button "[PERSON_NAME]" at bounding box center [436, 332] width 92 height 18
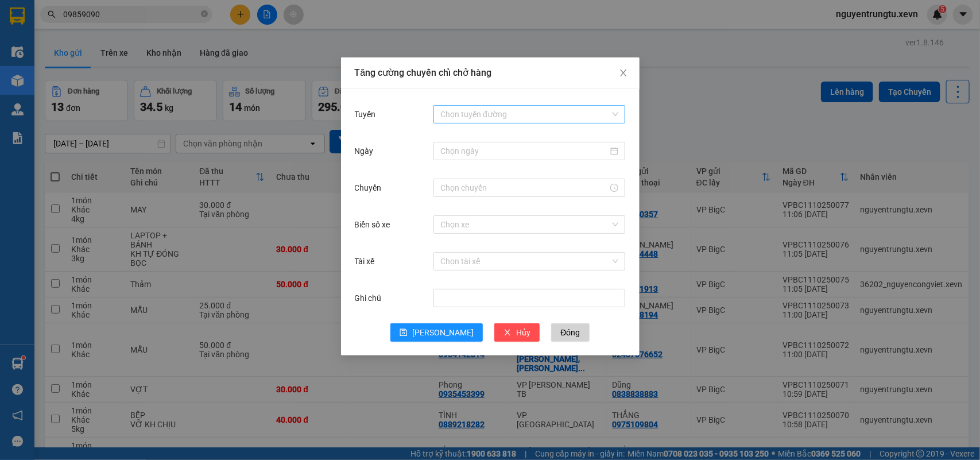
click at [524, 114] on input "Tuyến" at bounding box center [525, 114] width 170 height 17
click at [508, 296] on div "6 - Hà Đông - [GEOGRAPHIC_DATA]" at bounding box center [529, 302] width 178 height 13
click at [511, 145] on input "Ngày" at bounding box center [524, 151] width 168 height 13
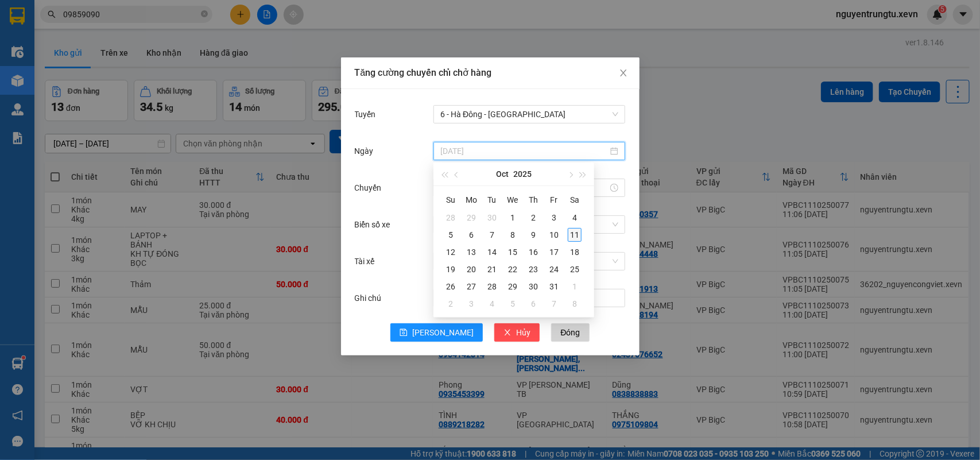
type input "[DATE]"
click at [571, 231] on div "11" at bounding box center [575, 235] width 14 height 14
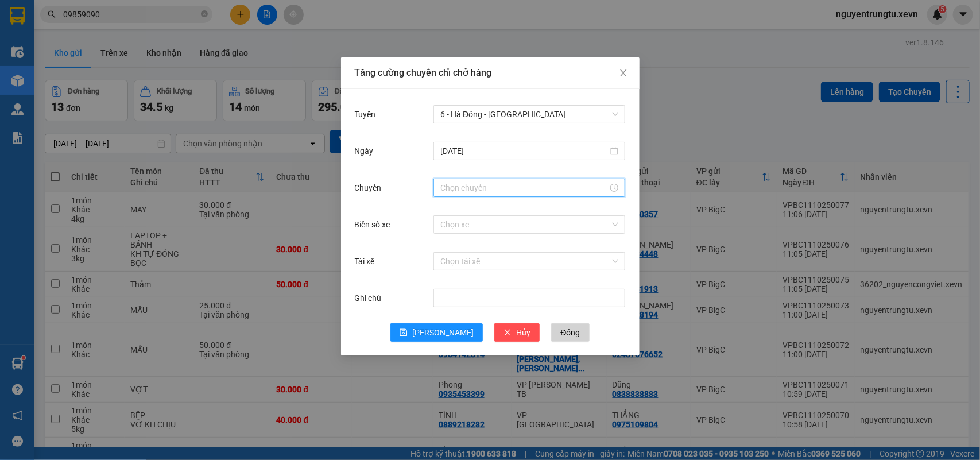
click at [471, 184] on input "Chuyến" at bounding box center [524, 187] width 168 height 13
click at [441, 394] on div "12" at bounding box center [449, 402] width 32 height 16
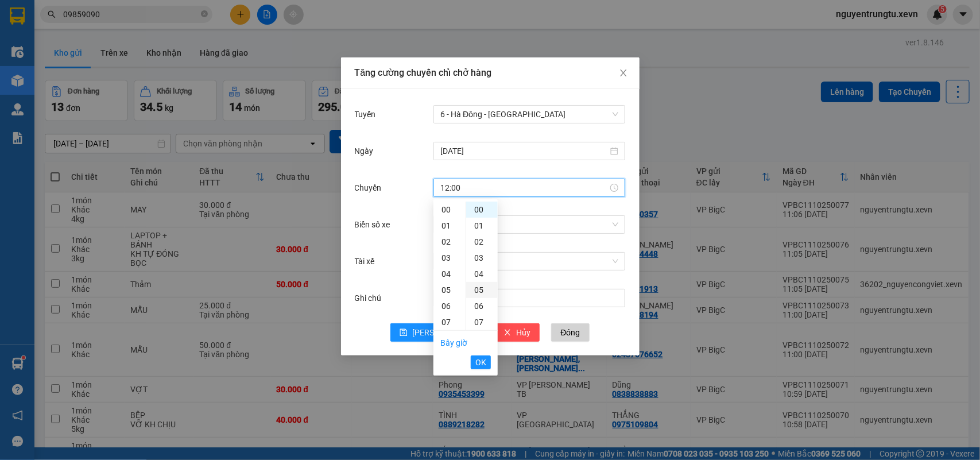
click at [480, 290] on div "05" at bounding box center [482, 290] width 32 height 16
type input "12:05"
click at [483, 365] on span "OK" at bounding box center [480, 362] width 11 height 13
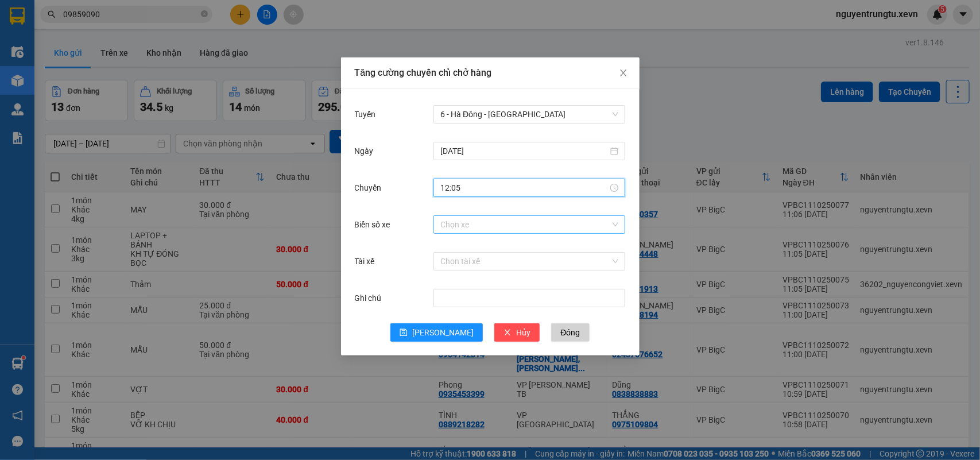
click at [546, 219] on input "Biển số xe" at bounding box center [525, 224] width 170 height 17
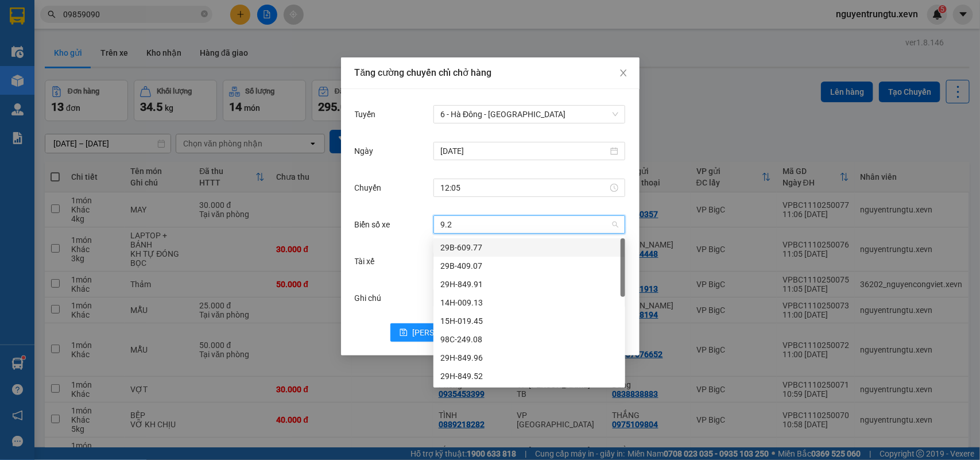
type input "9.25"
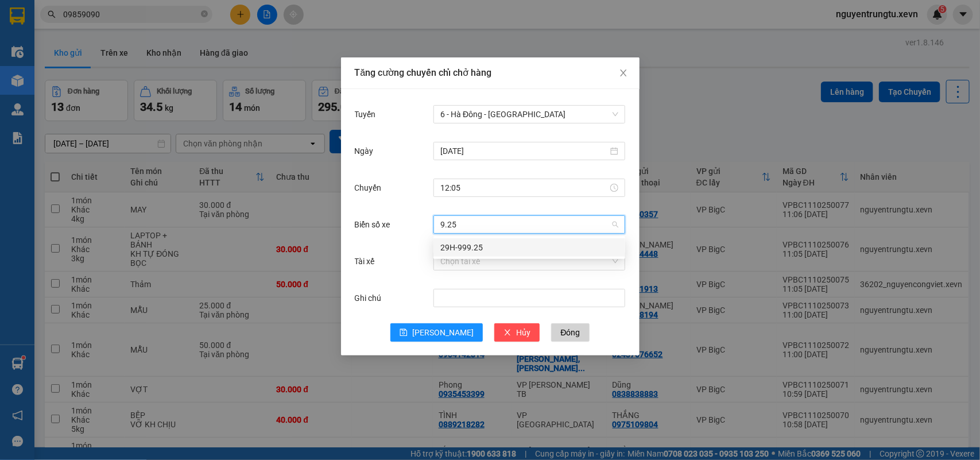
click at [495, 247] on div "29H-999.25" at bounding box center [529, 247] width 178 height 13
click at [484, 257] on input "Tài xế" at bounding box center [525, 261] width 170 height 17
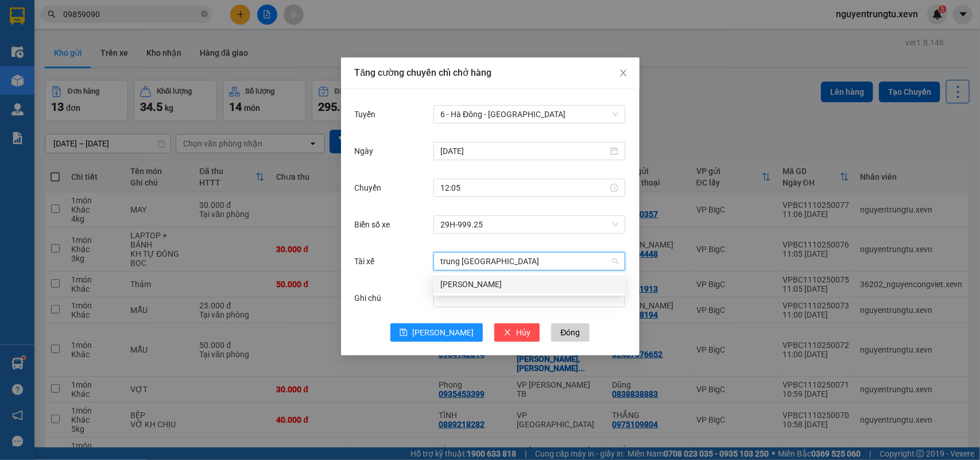
type input "trung hiếu"
click at [505, 285] on div "[PERSON_NAME]" at bounding box center [529, 284] width 178 height 13
click at [441, 322] on div "Ghi chú" at bounding box center [490, 304] width 271 height 37
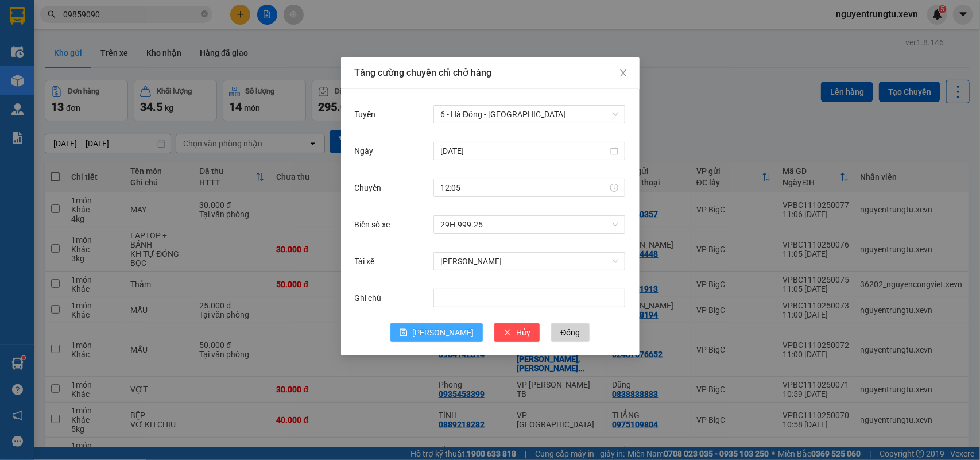
click at [441, 327] on span "[PERSON_NAME]" at bounding box center [442, 332] width 61 height 13
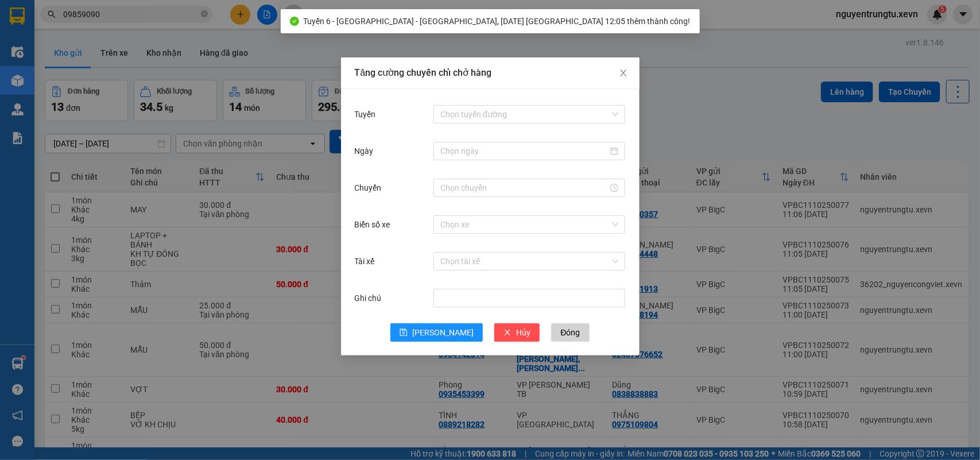
click at [735, 90] on div "Tăng cường chuyến chỉ chở hàng Tuyến Chọn tuyến đường Ngày Chuyến Biển số xe Ch…" at bounding box center [490, 230] width 980 height 460
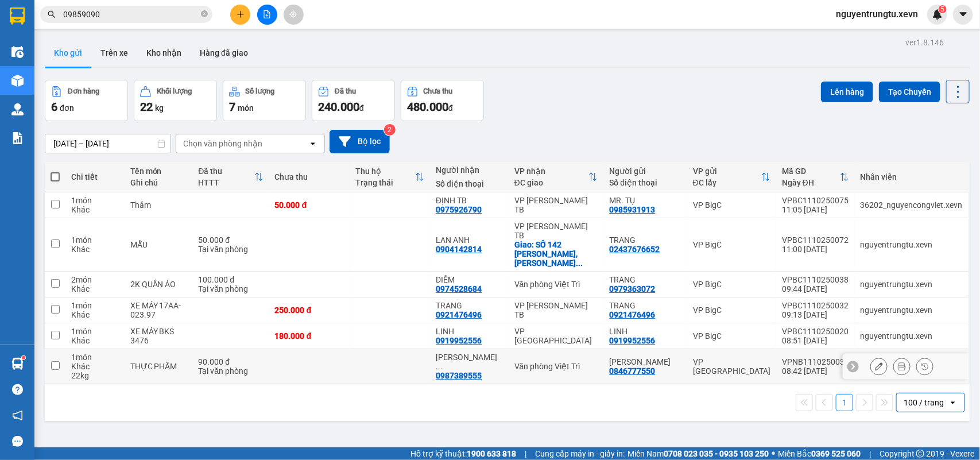
click at [596, 362] on div "Văn phòng Việt Trì" at bounding box center [556, 366] width 84 height 9
checkbox input "true"
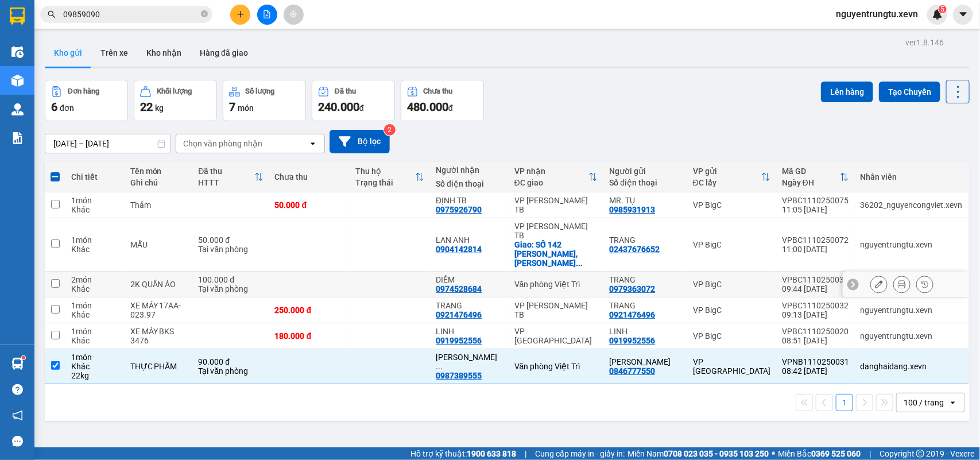
click at [591, 272] on td "Văn phòng Việt Trì" at bounding box center [556, 285] width 95 height 26
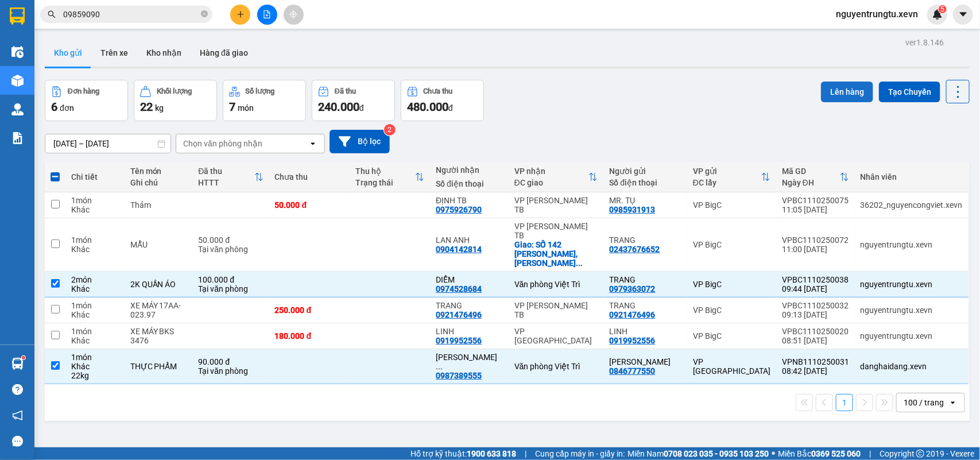
click at [830, 82] on button "Lên hàng" at bounding box center [847, 92] width 52 height 21
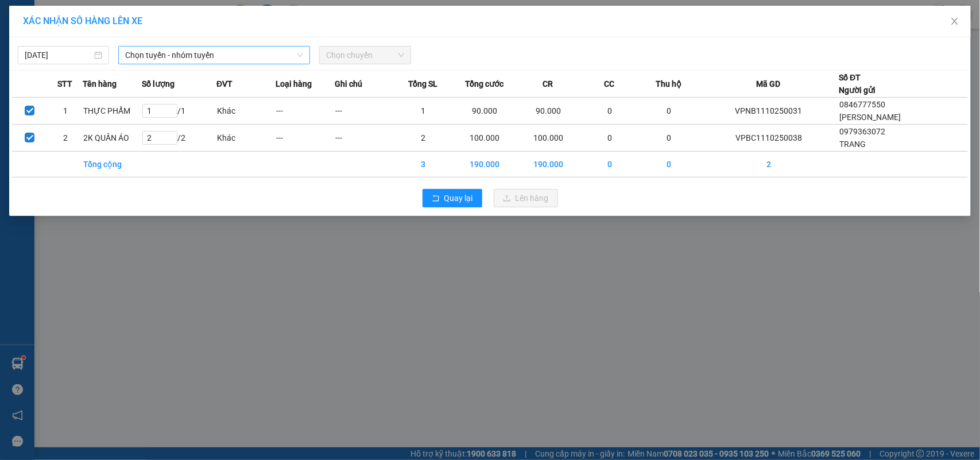
click at [146, 59] on span "Chọn tuyến - nhóm tuyến" at bounding box center [214, 54] width 178 height 17
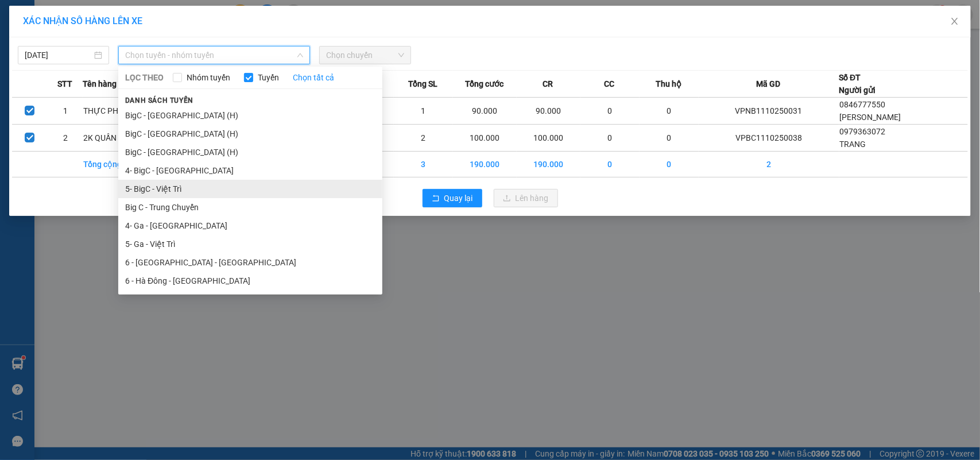
click at [155, 184] on li "5- BigC - Việt Trì" at bounding box center [250, 189] width 264 height 18
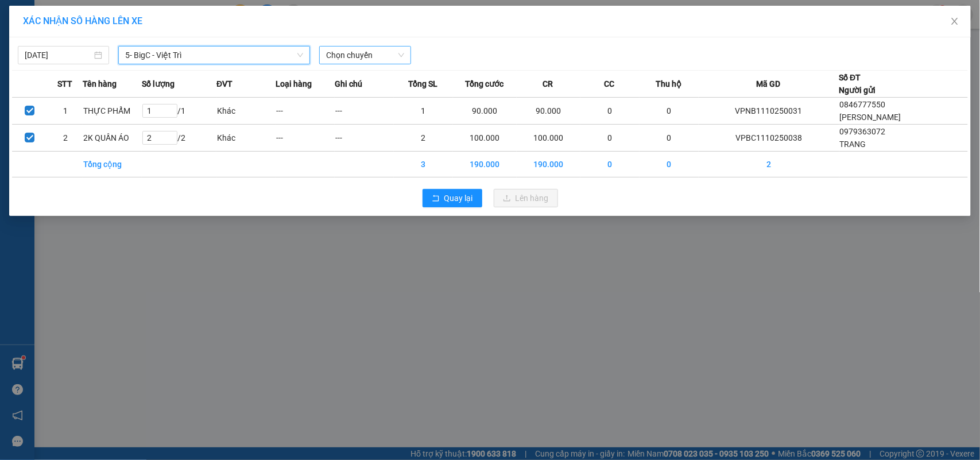
click at [334, 51] on span "Chọn chuyến" at bounding box center [364, 54] width 77 height 17
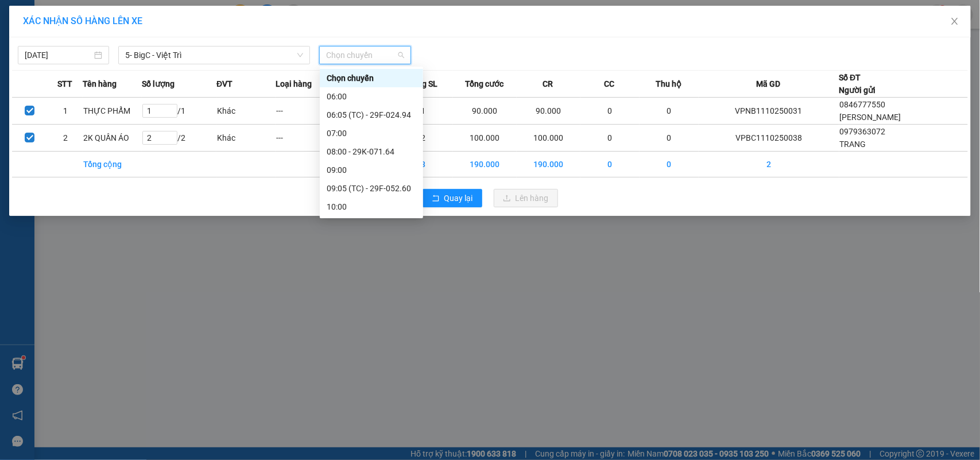
click at [375, 292] on div "12:05 (TC) - 29F-051.25" at bounding box center [372, 298] width 90 height 13
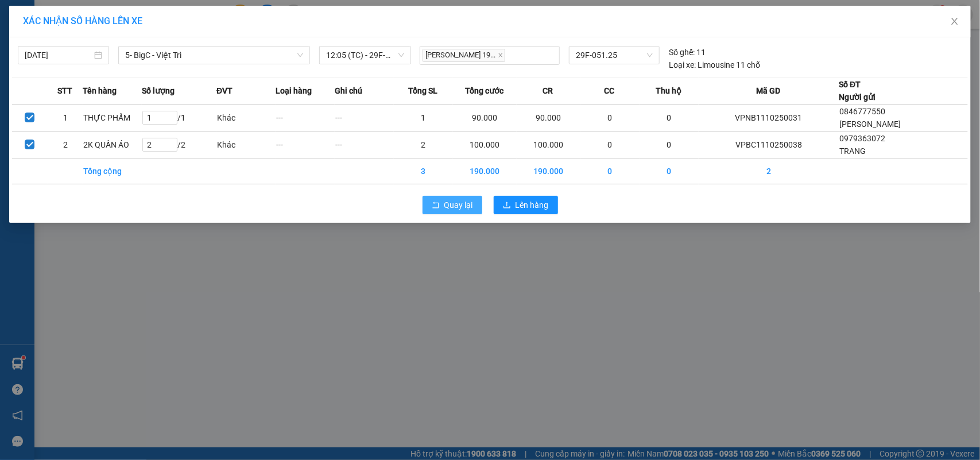
click at [448, 208] on span "Quay lại" at bounding box center [458, 205] width 29 height 13
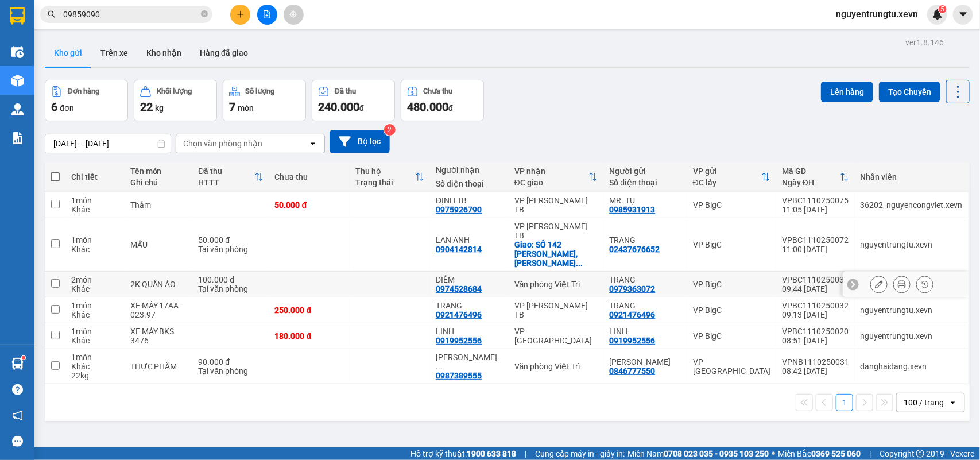
click at [379, 272] on td at bounding box center [390, 285] width 80 height 26
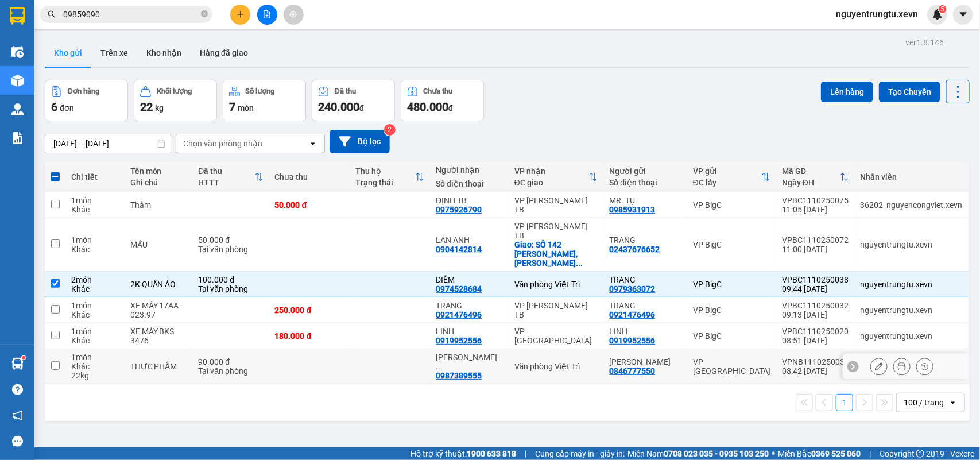
click at [362, 349] on td at bounding box center [390, 366] width 80 height 35
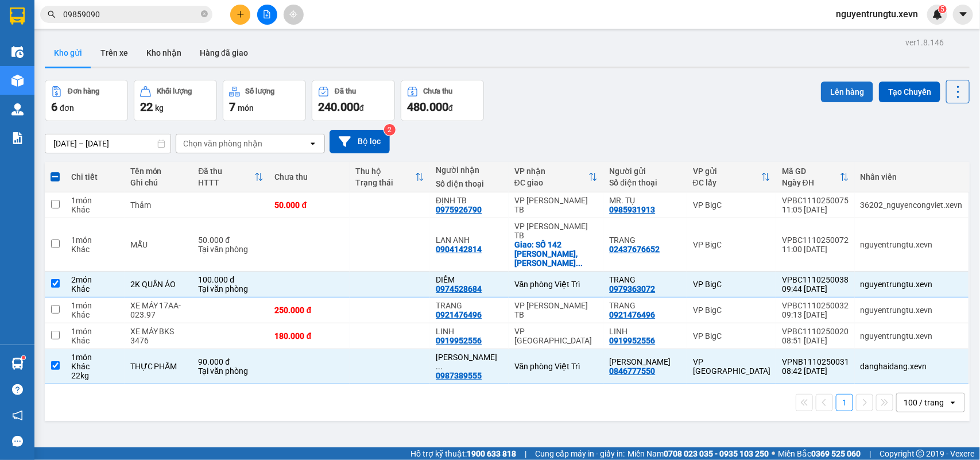
click at [843, 89] on button "Lên hàng" at bounding box center [847, 92] width 52 height 21
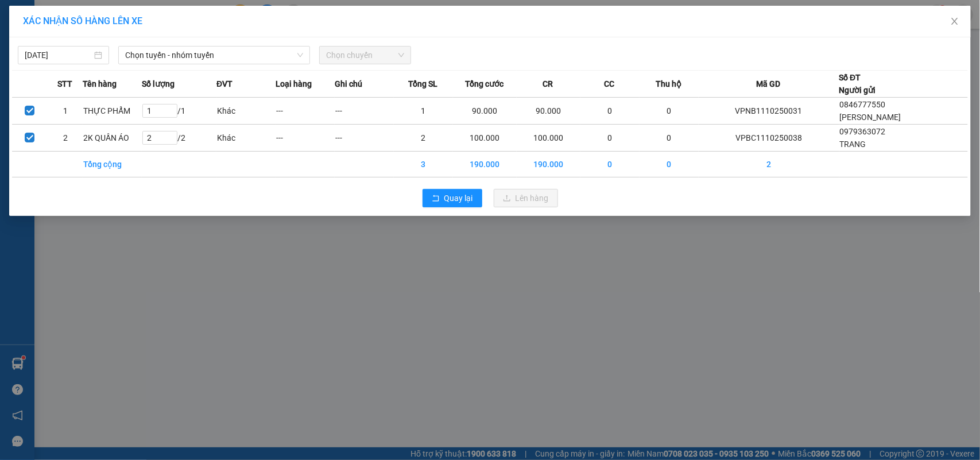
click at [198, 64] on div "Chọn tuyến - nhóm tuyến" at bounding box center [214, 55] width 201 height 18
click at [189, 63] on span "Chọn tuyến - nhóm tuyến" at bounding box center [214, 54] width 178 height 17
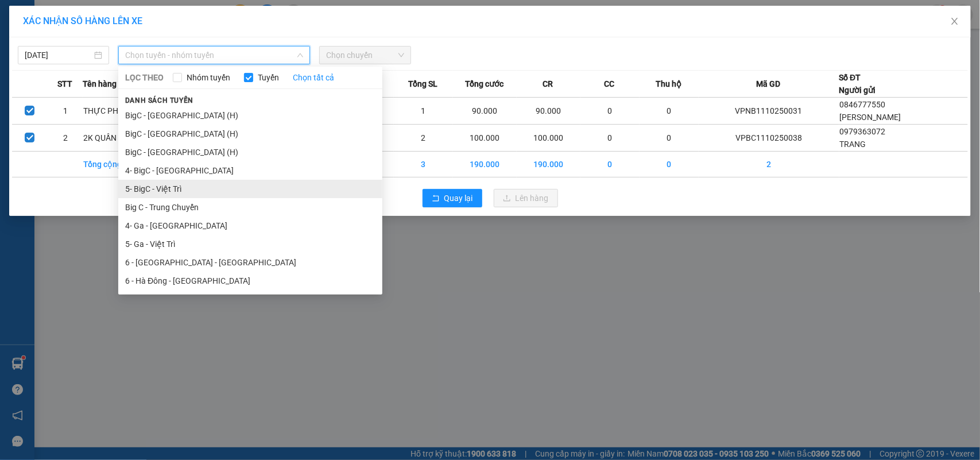
click at [187, 187] on li "5- BigC - Việt Trì" at bounding box center [250, 189] width 264 height 18
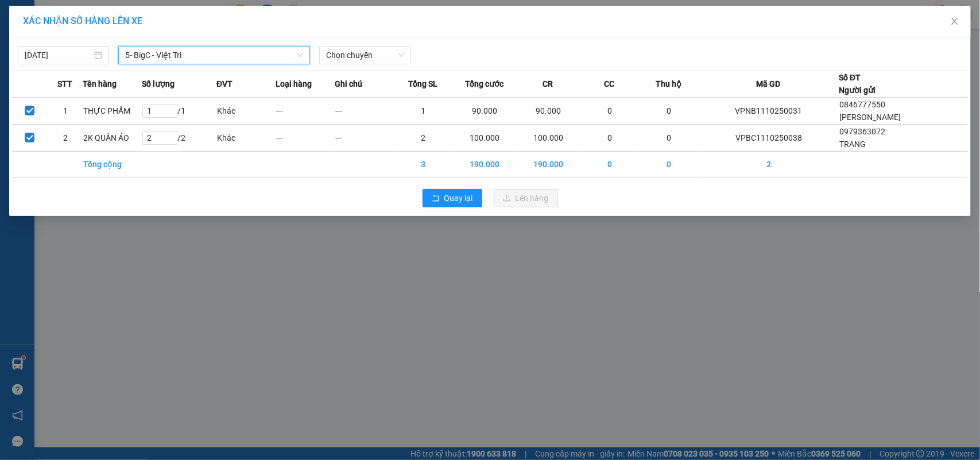
click at [358, 64] on div "Chọn chuyến" at bounding box center [365, 55] width 100 height 18
click at [358, 57] on span "Chọn chuyến" at bounding box center [364, 54] width 77 height 17
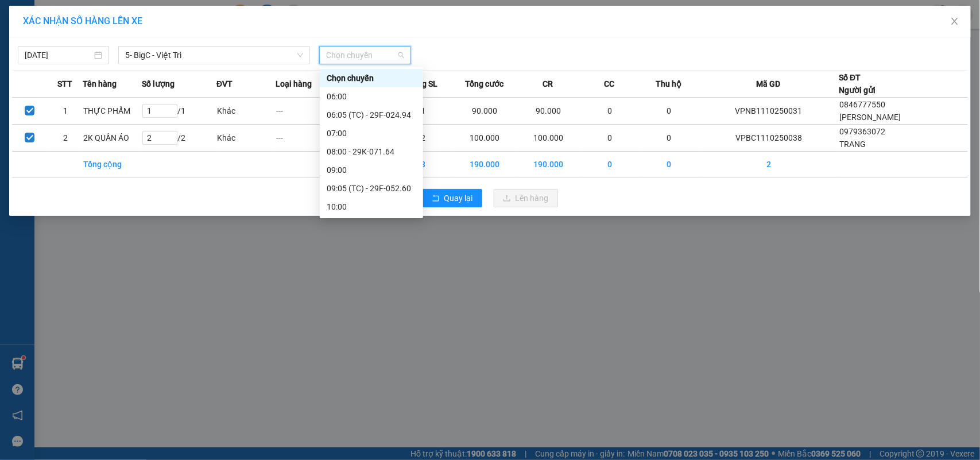
click at [394, 255] on div "11:05 (TC) - 29F-024.94" at bounding box center [372, 261] width 90 height 13
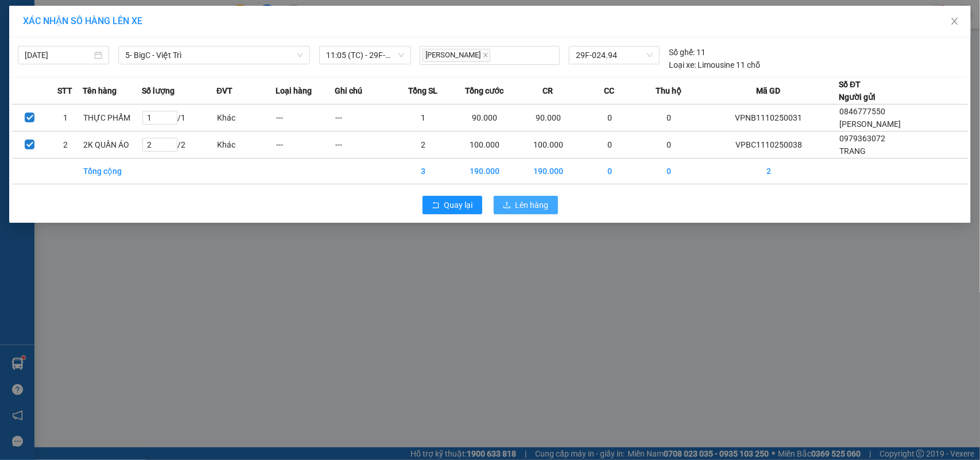
click at [524, 211] on button "Lên hàng" at bounding box center [526, 205] width 64 height 18
